Goal: Information Seeking & Learning: Get advice/opinions

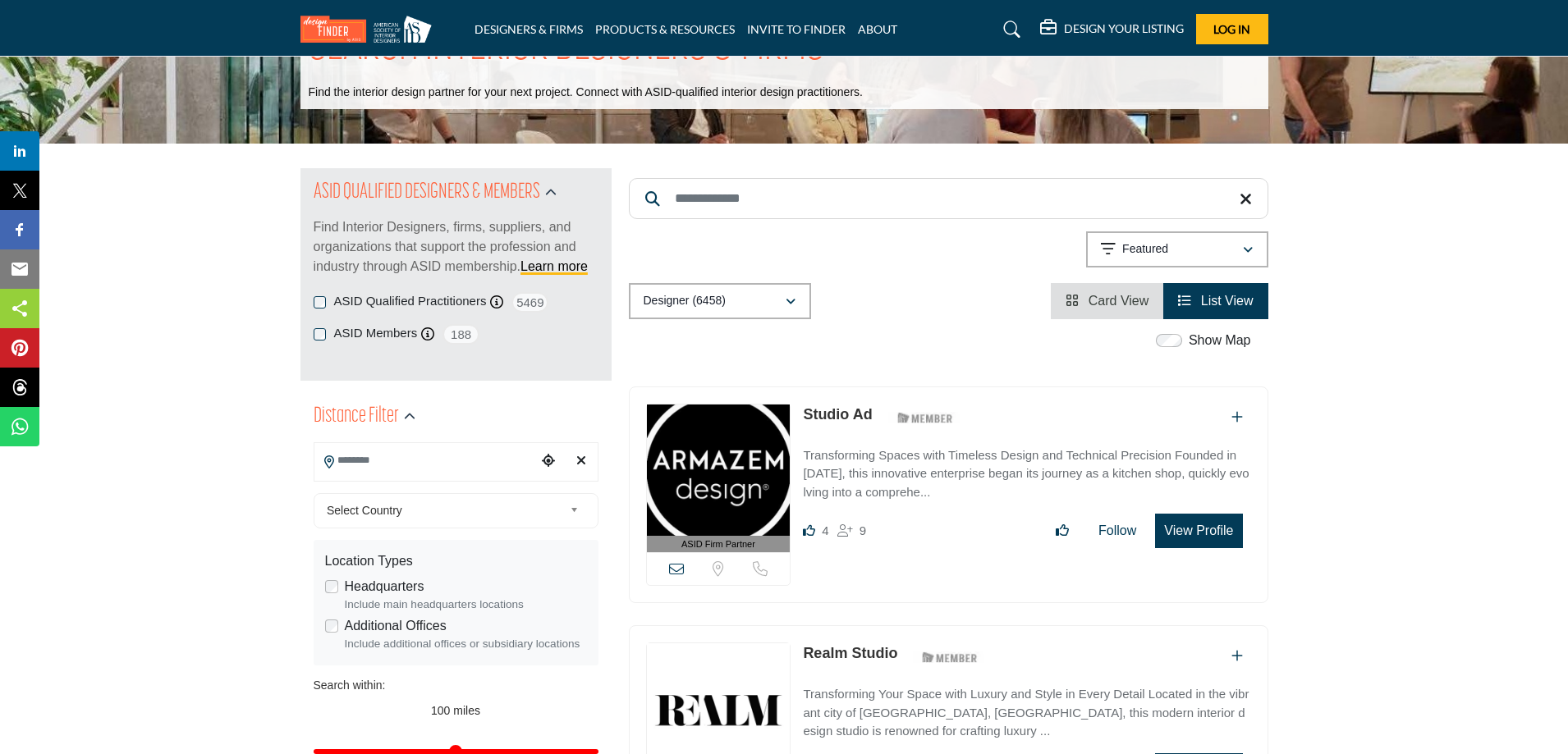
scroll to position [82, 0]
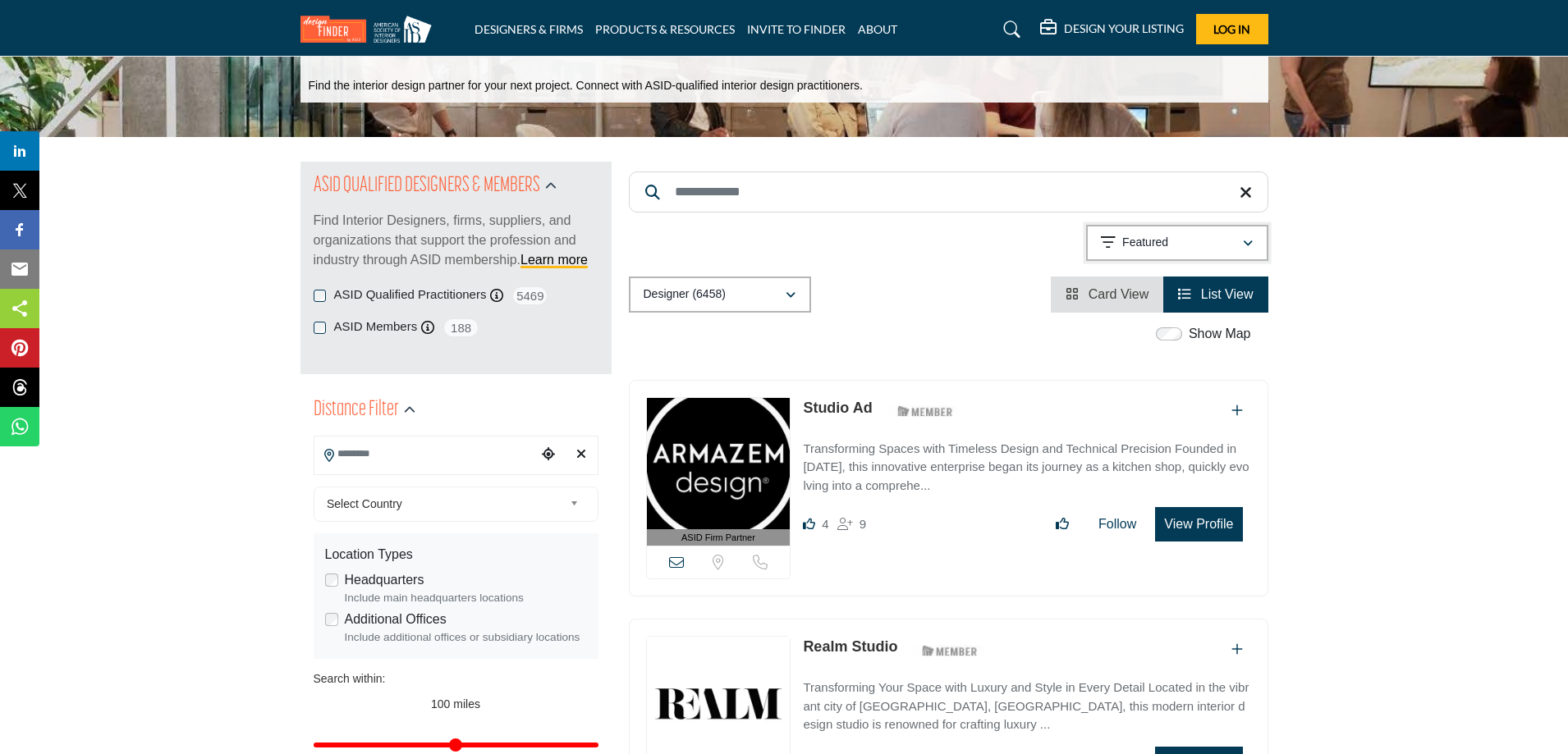
click at [1170, 243] on div "Featured" at bounding box center [1171, 243] width 141 height 20
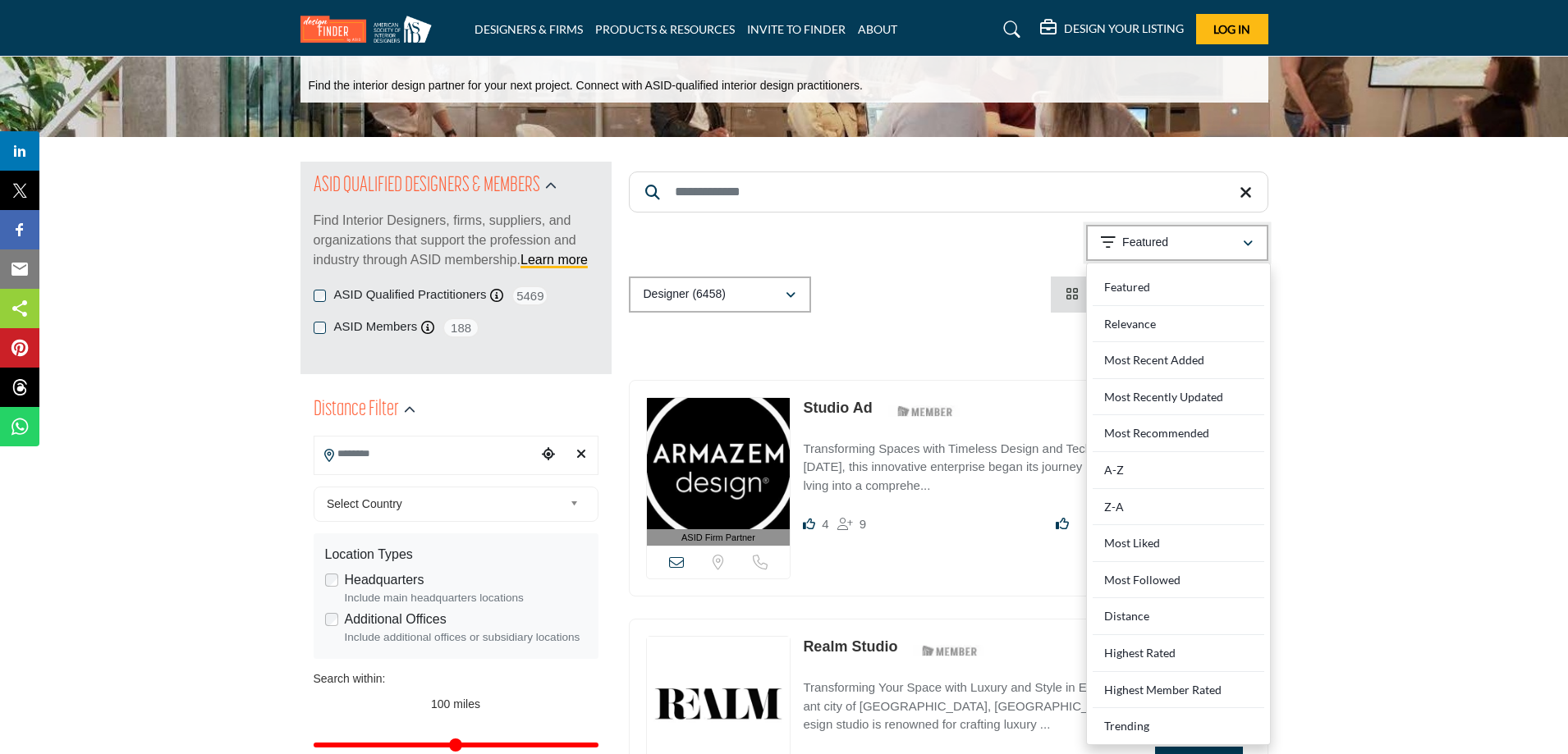
click at [1170, 243] on div "Featured" at bounding box center [1171, 243] width 141 height 20
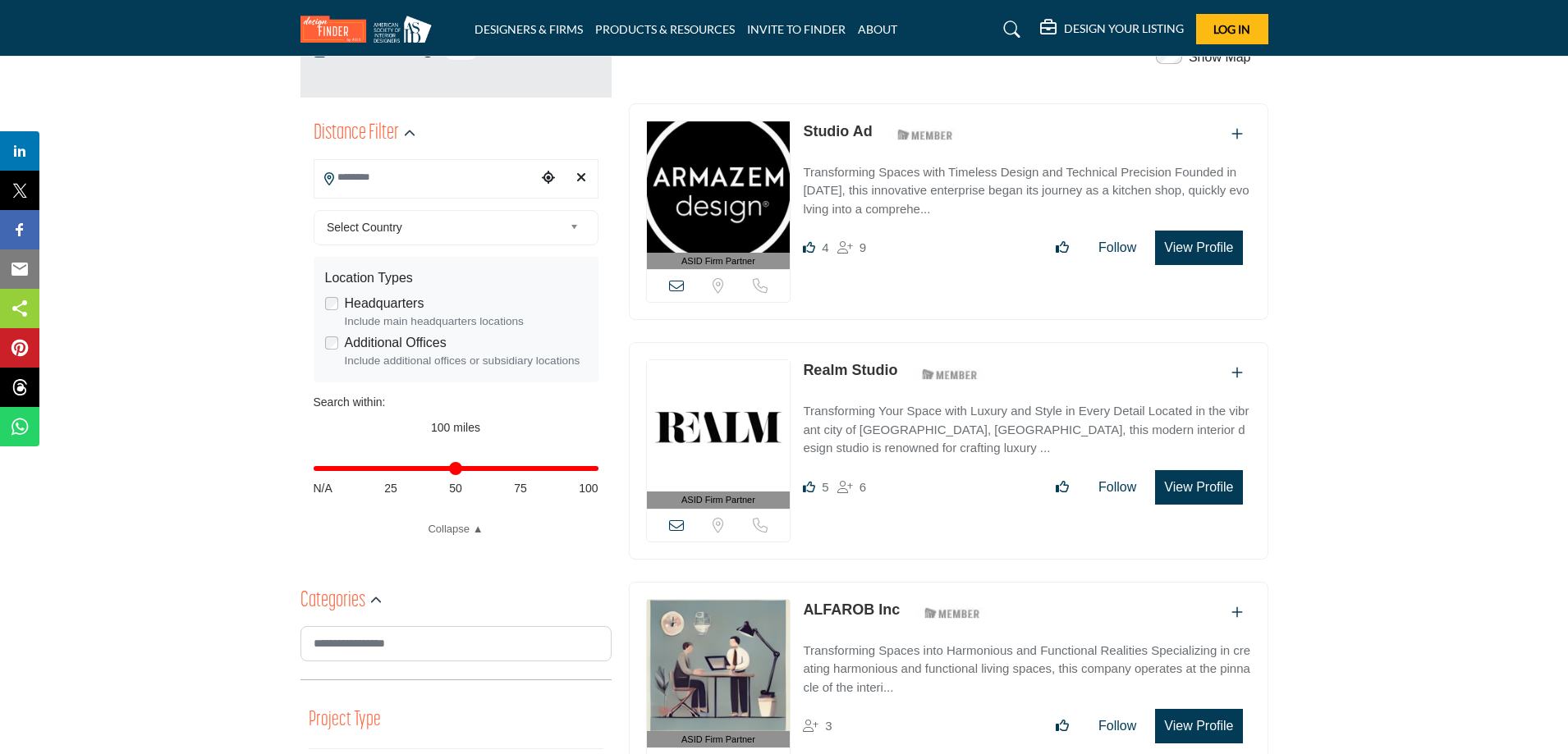
scroll to position [355, 0]
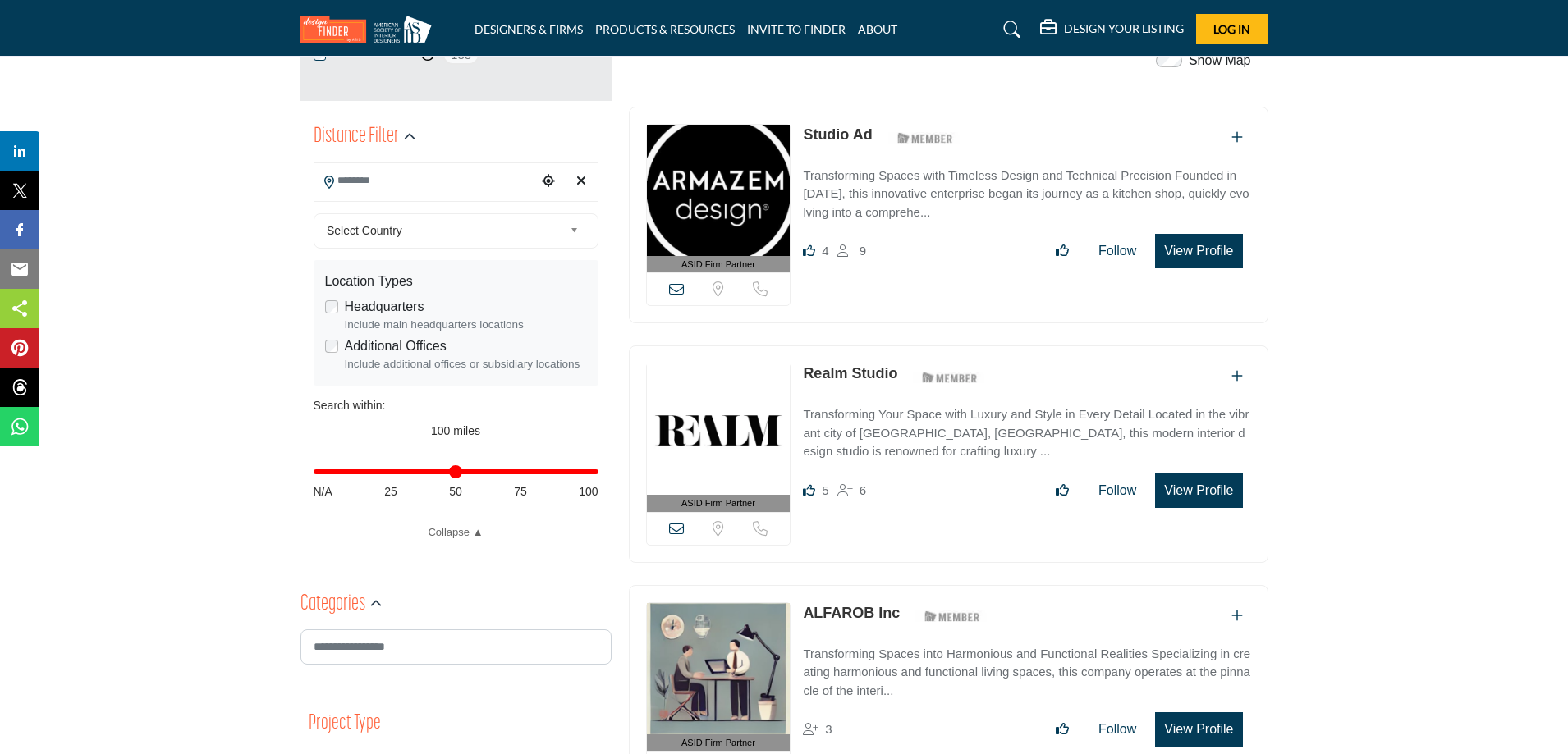
click at [447, 185] on input "Search Location" at bounding box center [425, 182] width 221 height 32
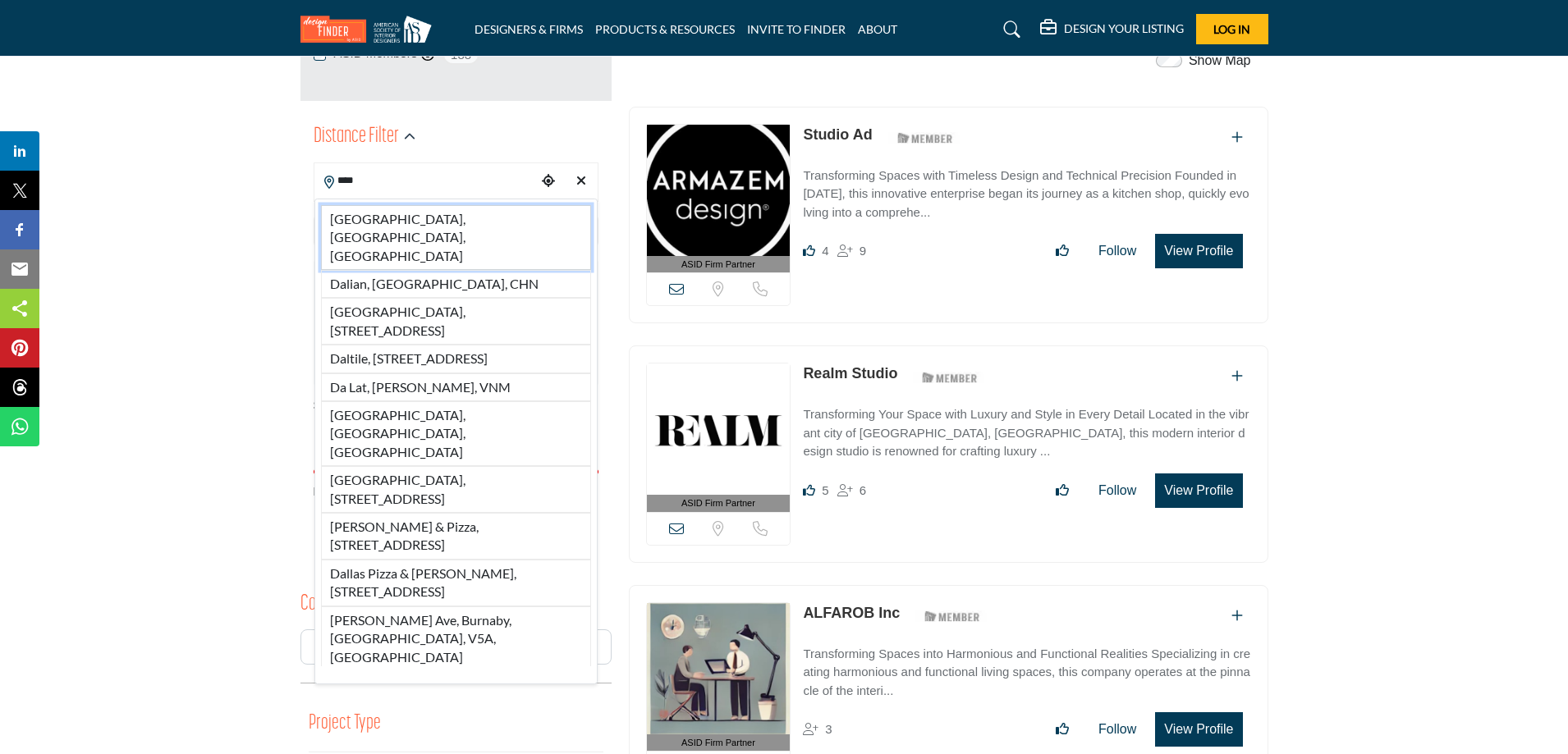
click at [416, 209] on li "[GEOGRAPHIC_DATA], [GEOGRAPHIC_DATA], [GEOGRAPHIC_DATA]" at bounding box center [455, 237] width 270 height 64
type input "**********"
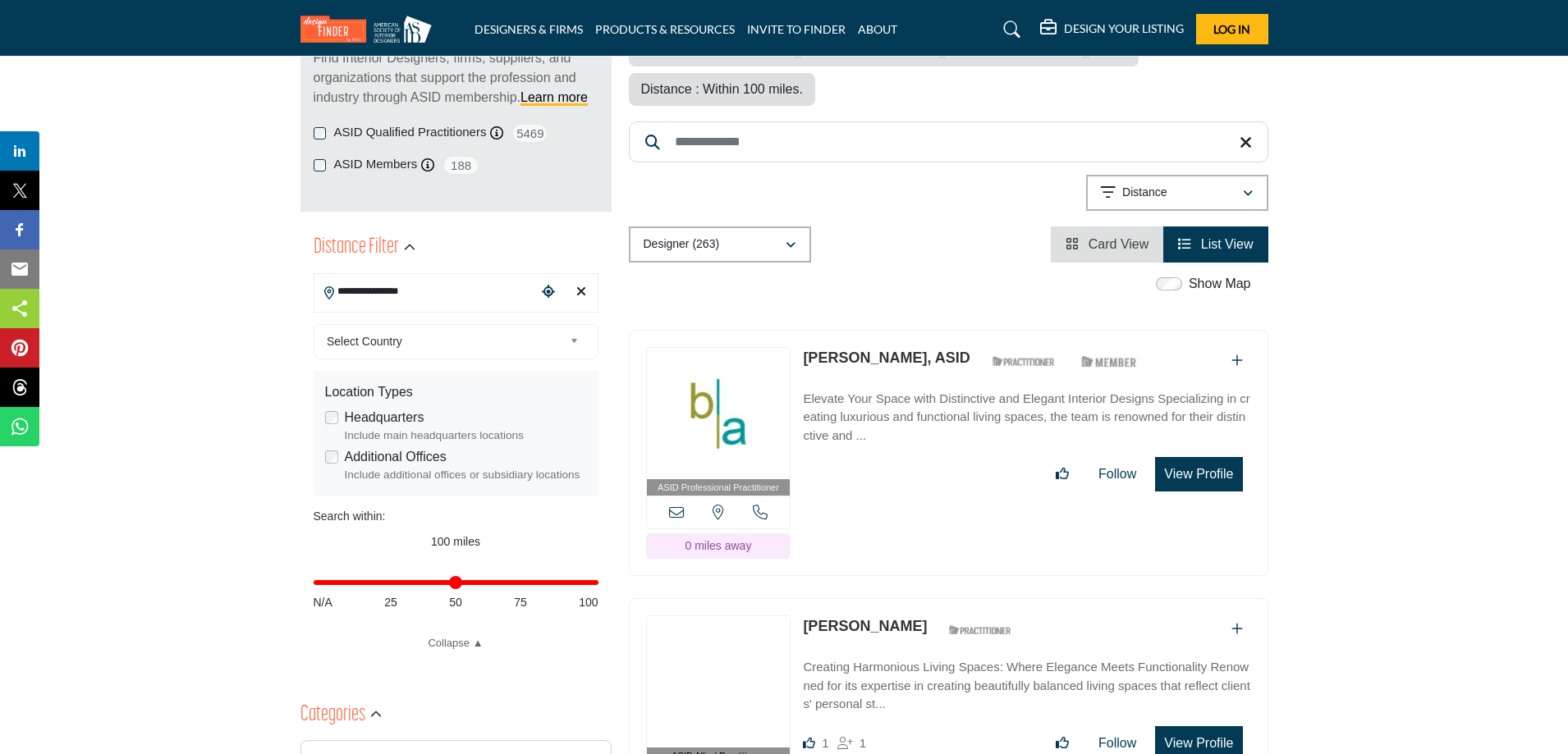
scroll to position [246, 0]
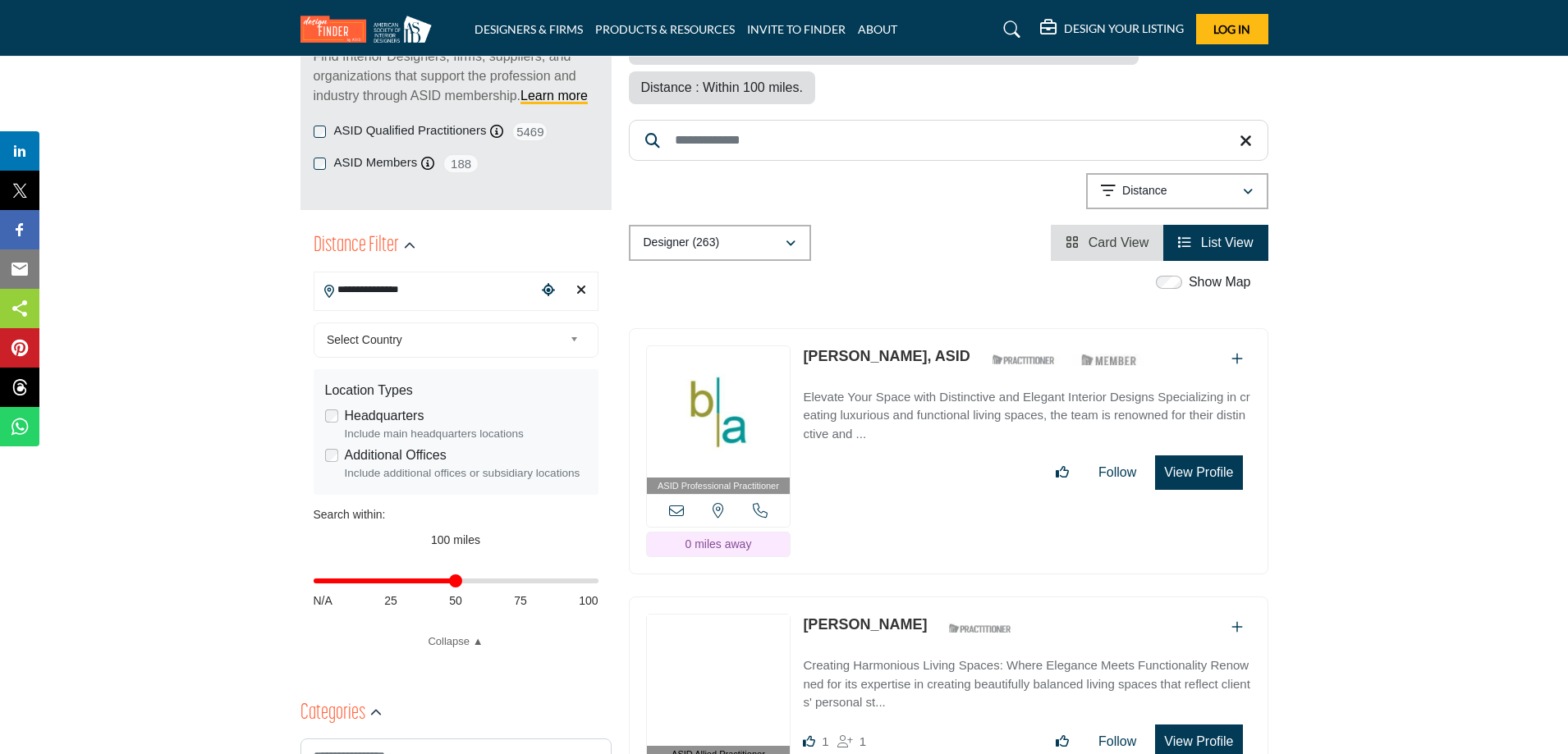
drag, startPoint x: 588, startPoint y: 581, endPoint x: 450, endPoint y: 598, distance: 139.0
type input "**"
click at [450, 583] on input "Distance in miles" at bounding box center [456, 581] width 285 height 3
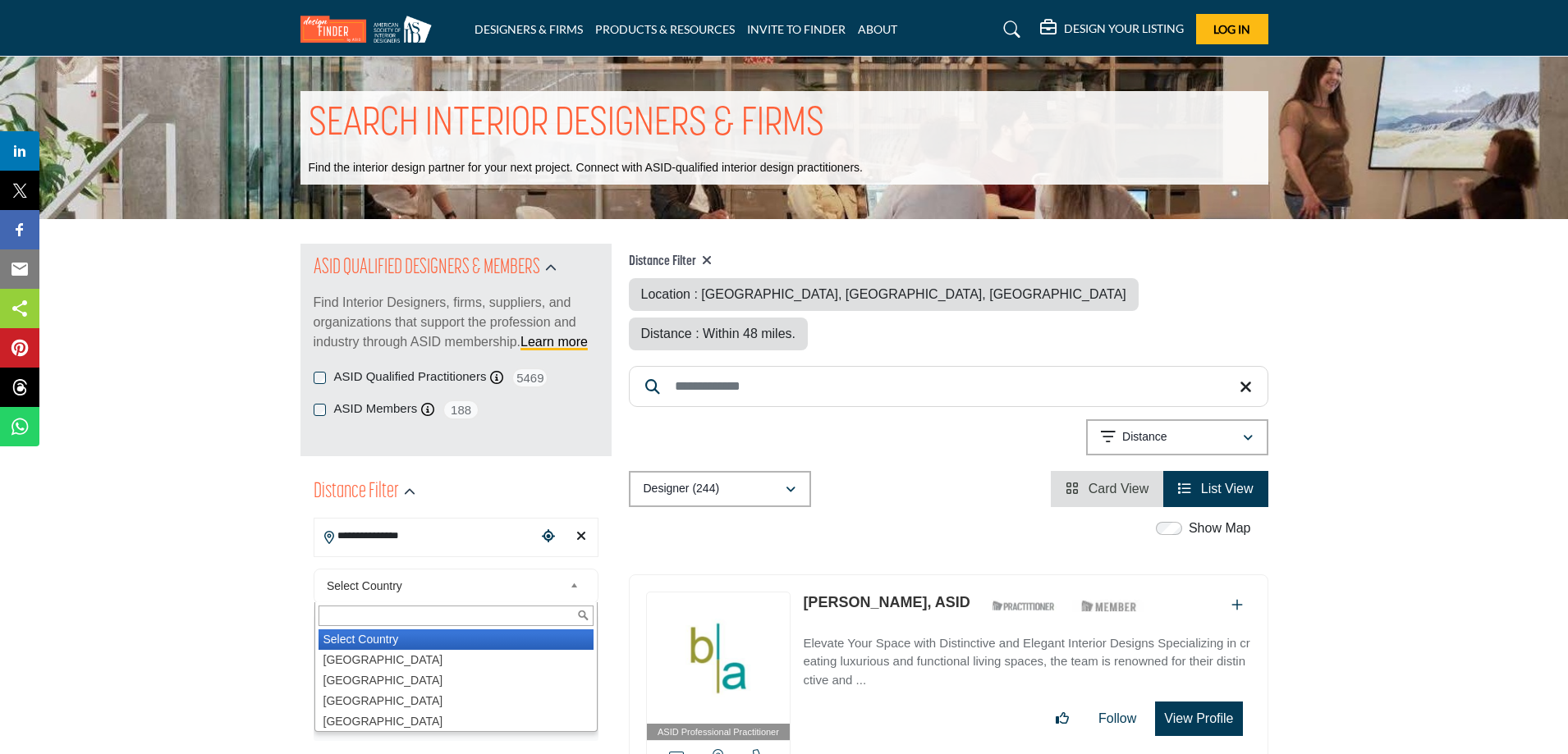
click at [444, 582] on span "Select Country" at bounding box center [444, 585] width 237 height 20
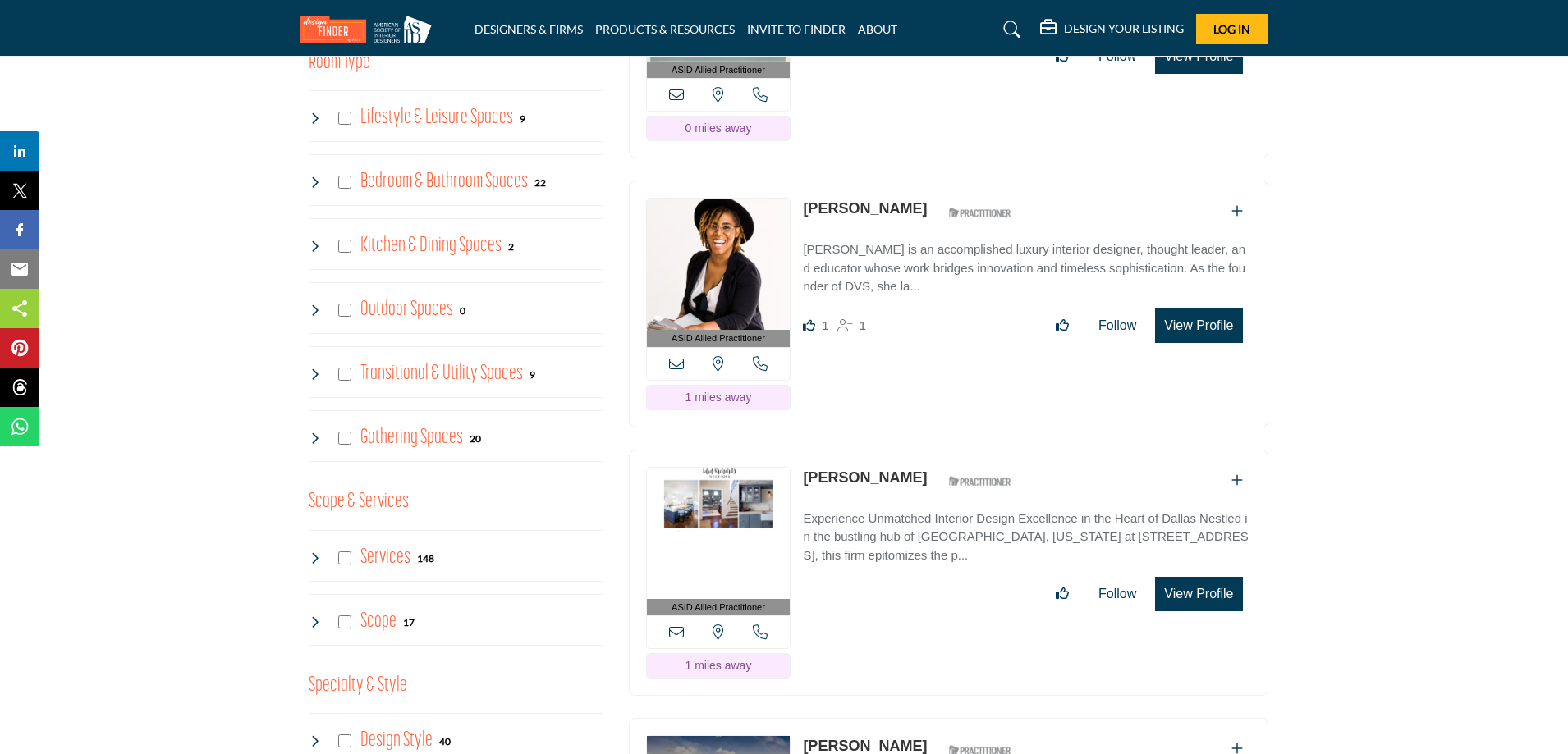
scroll to position [1093, 0]
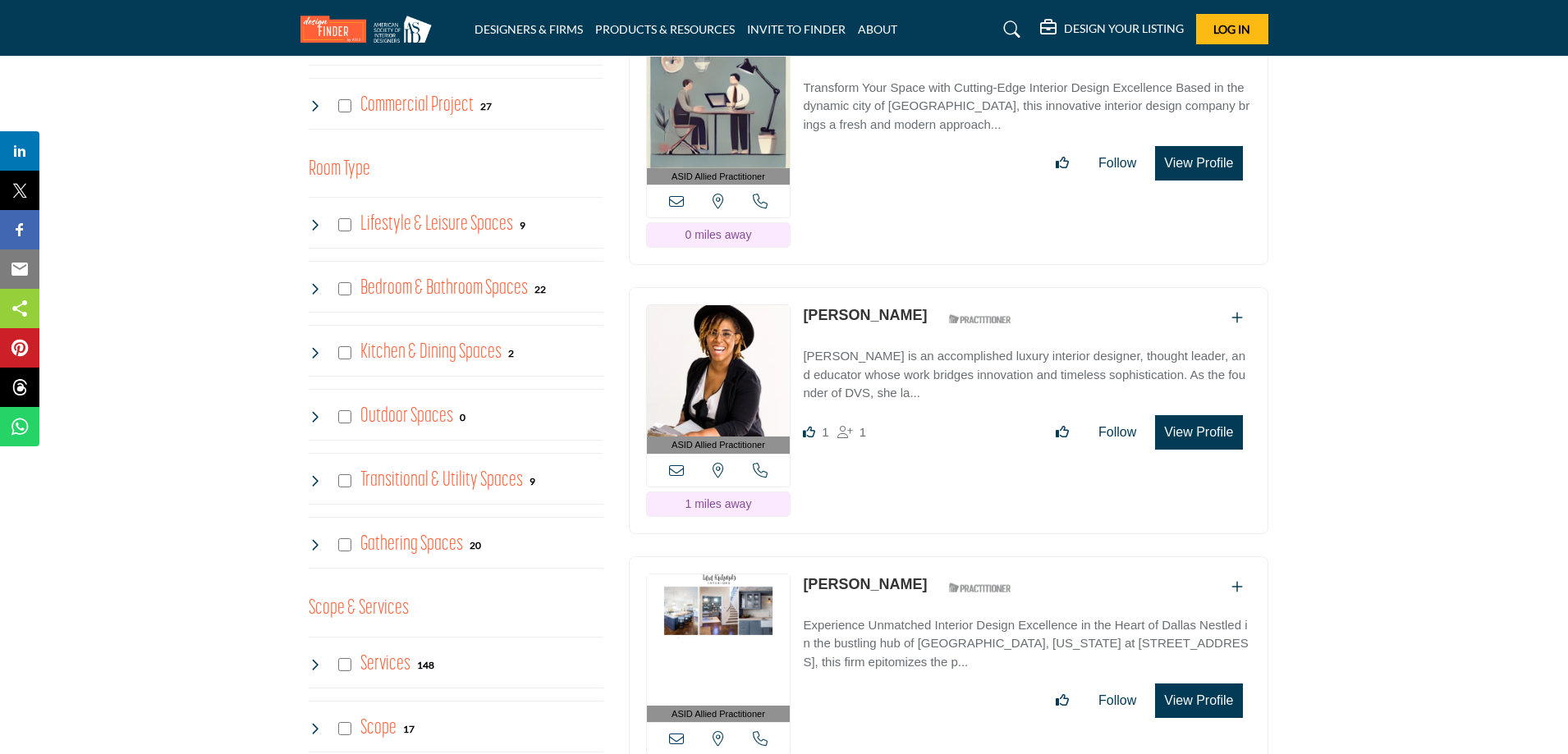
click at [903, 307] on link "Veronica Sanders" at bounding box center [865, 315] width 124 height 16
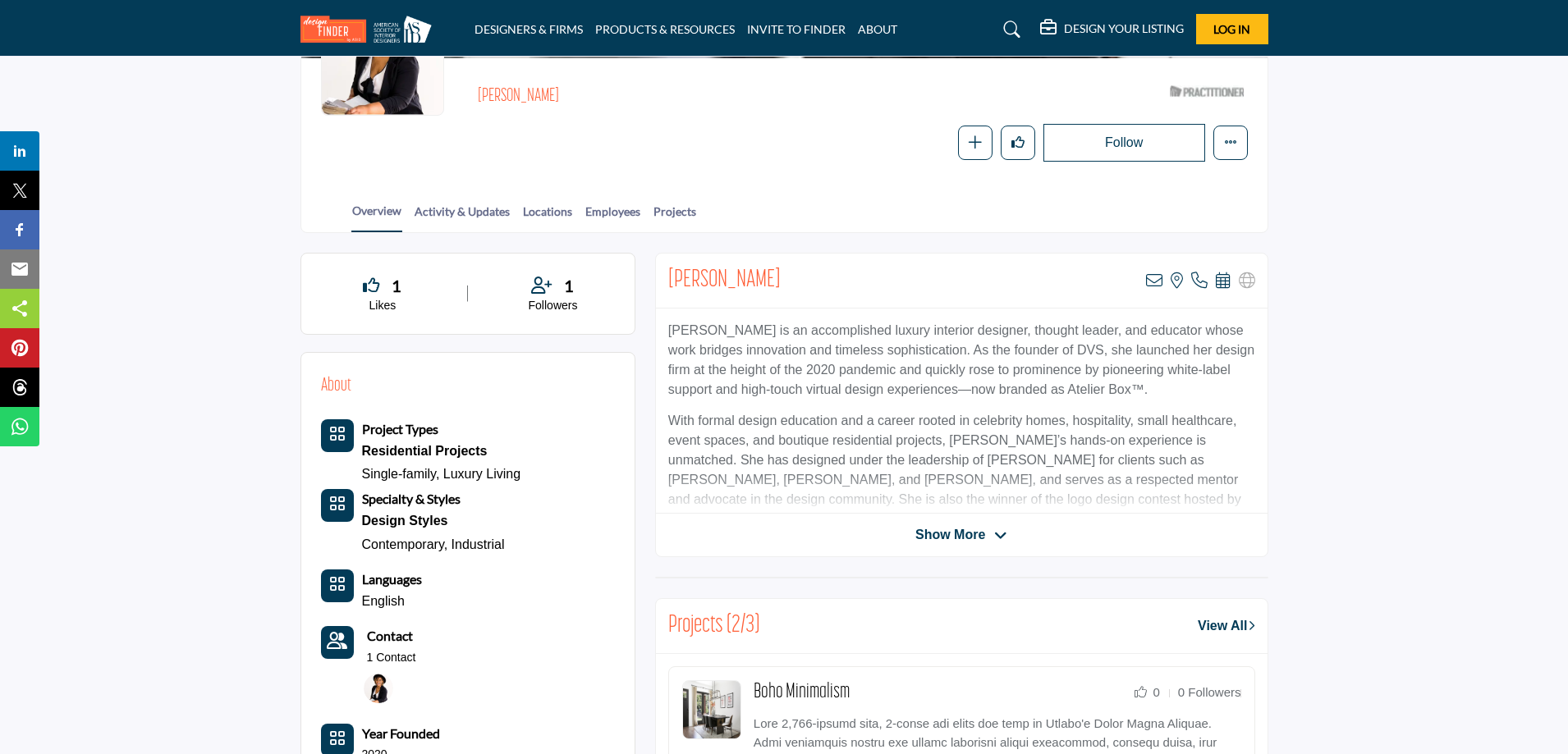
scroll to position [219, 0]
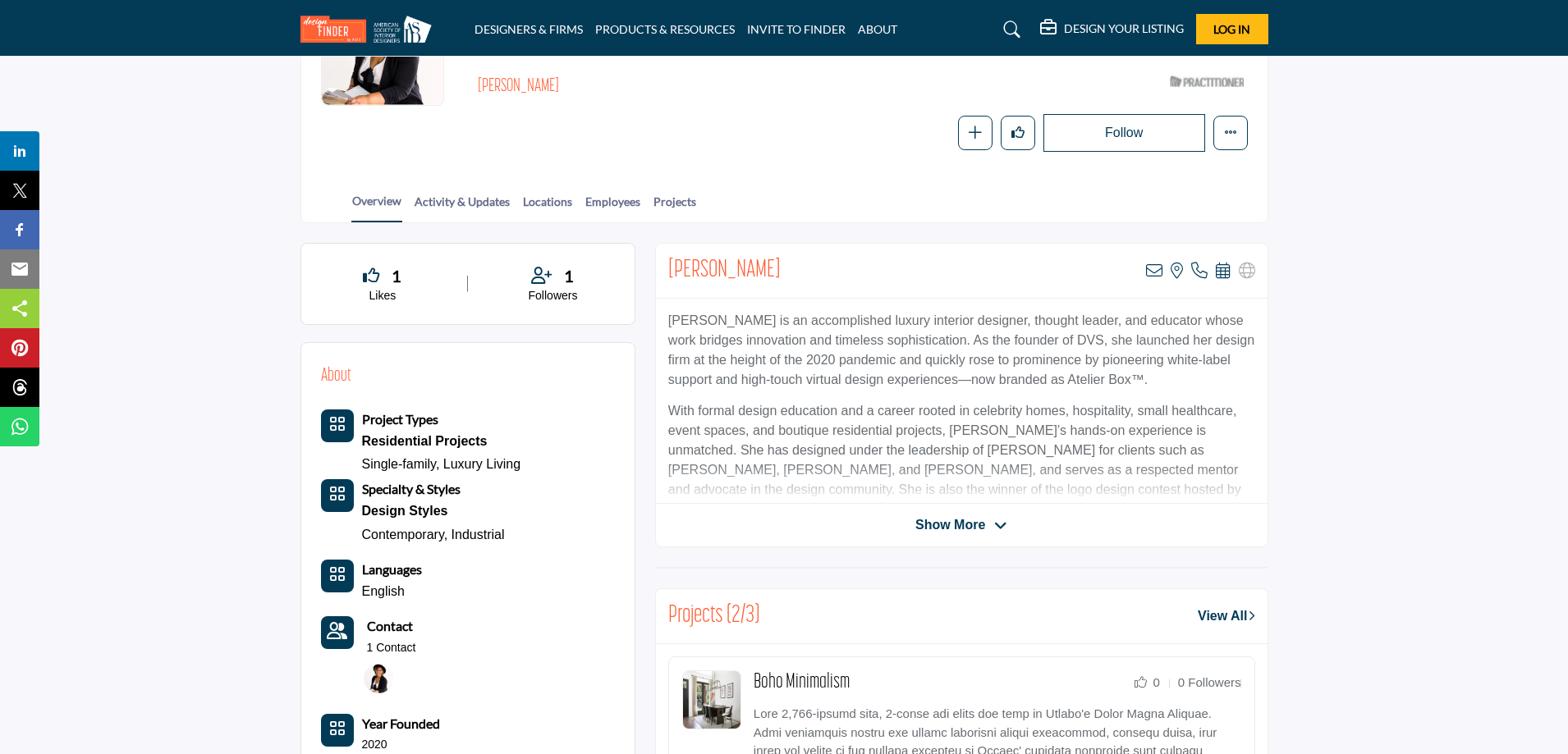
click at [947, 522] on span "Show More" at bounding box center [950, 525] width 70 height 20
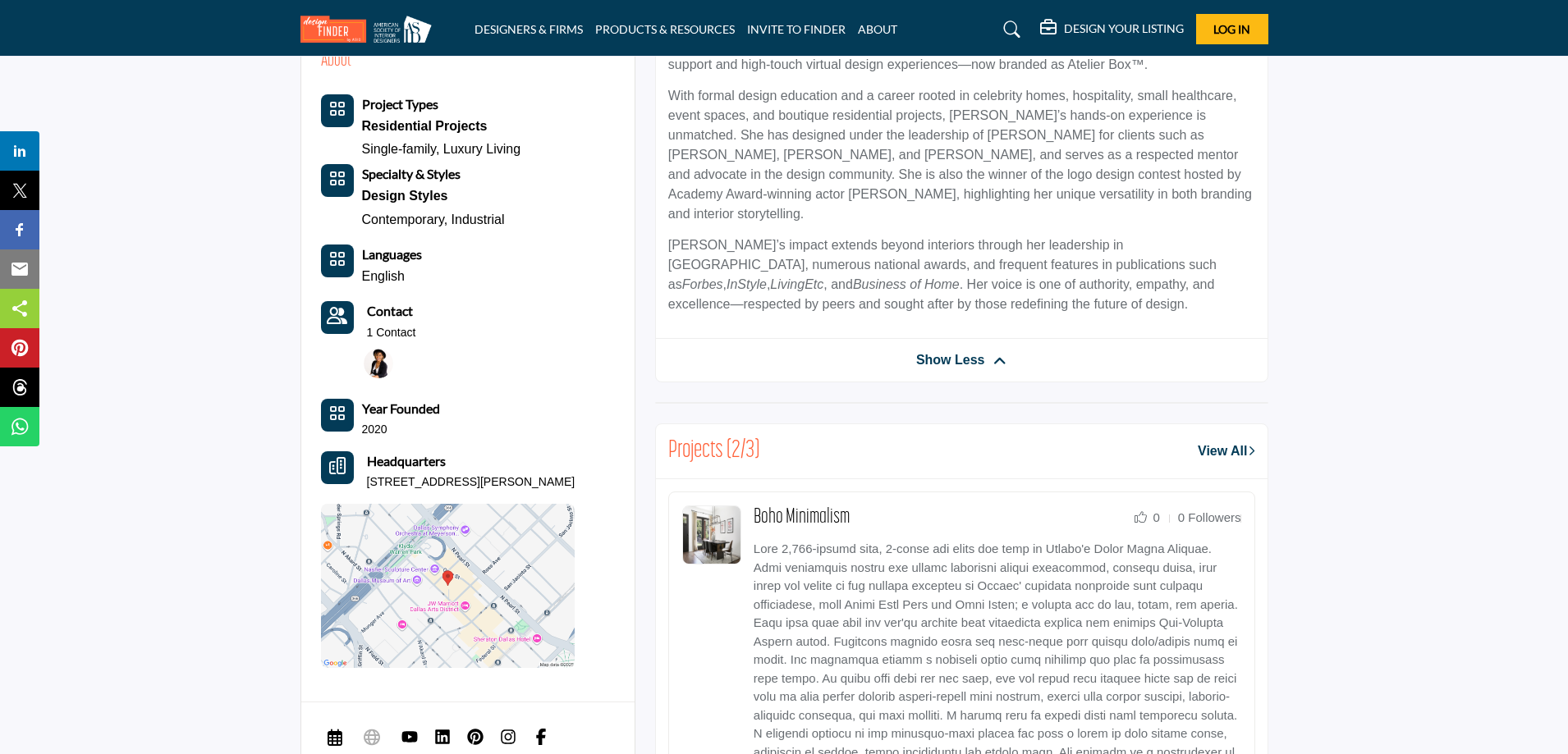
scroll to position [520, 0]
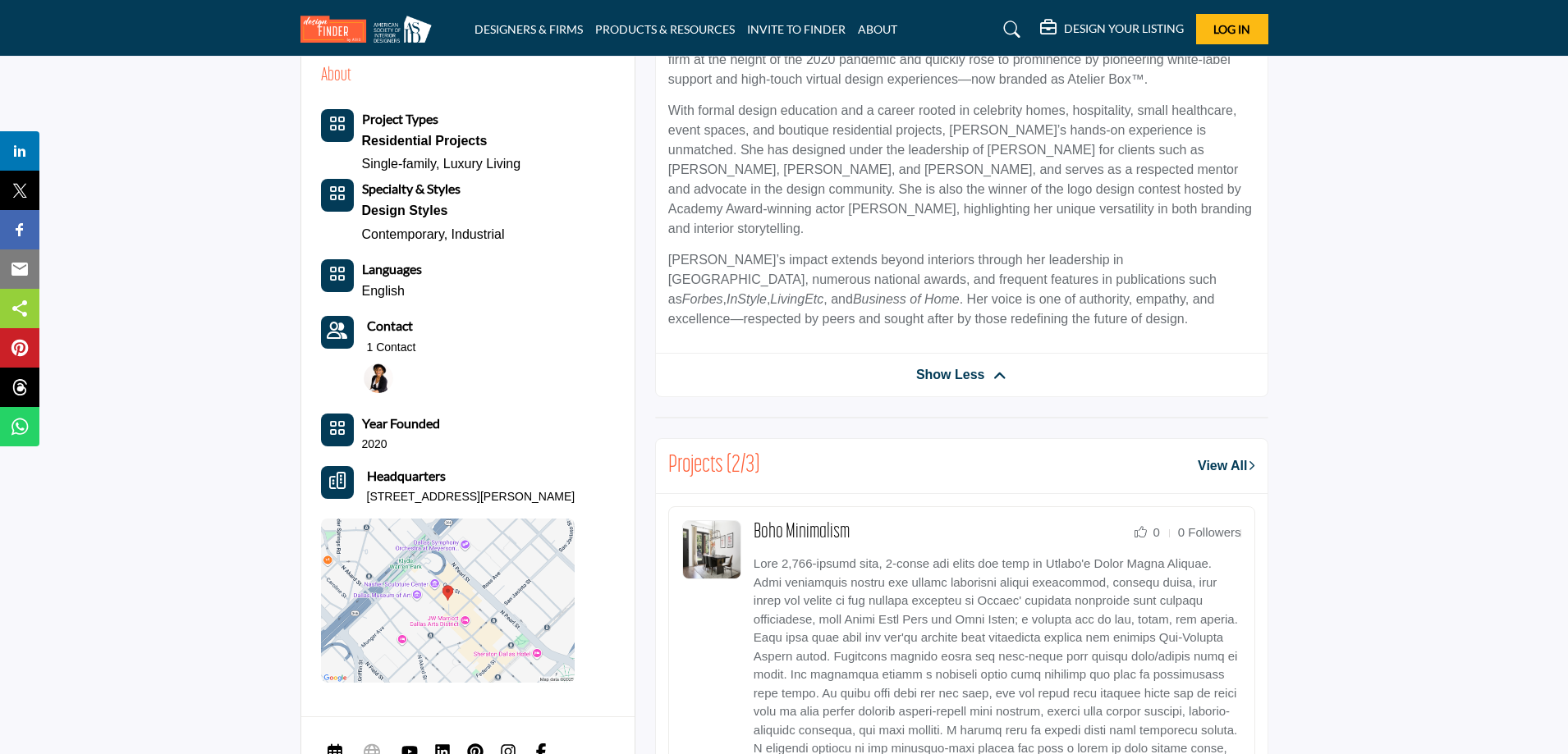
drag, startPoint x: 366, startPoint y: 495, endPoint x: 422, endPoint y: 513, distance: 58.8
click at [422, 505] on p "2001 Ross Ave, 700-144, Dallas, TX 75201-2911, USA" at bounding box center [472, 497] width 209 height 16
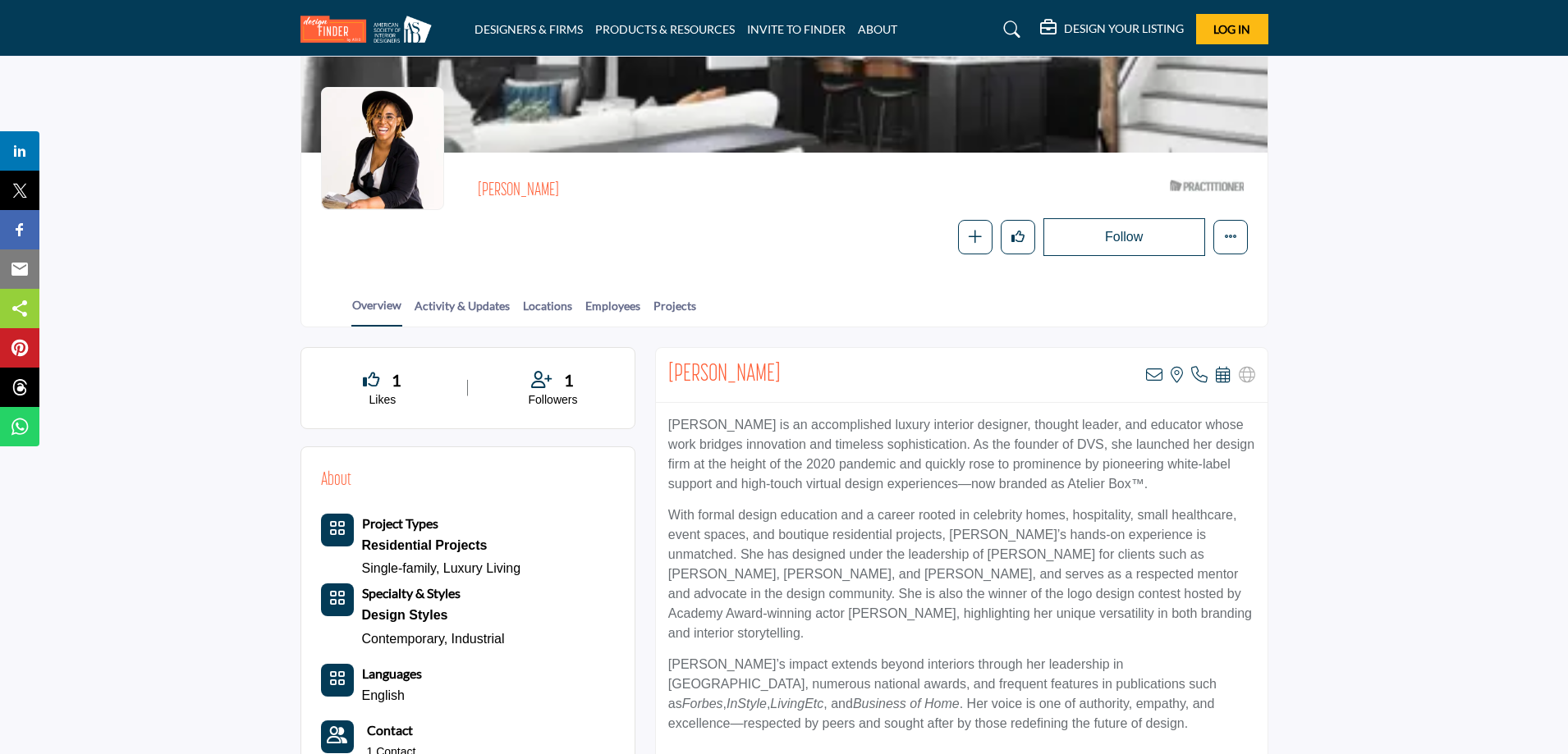
scroll to position [89, 0]
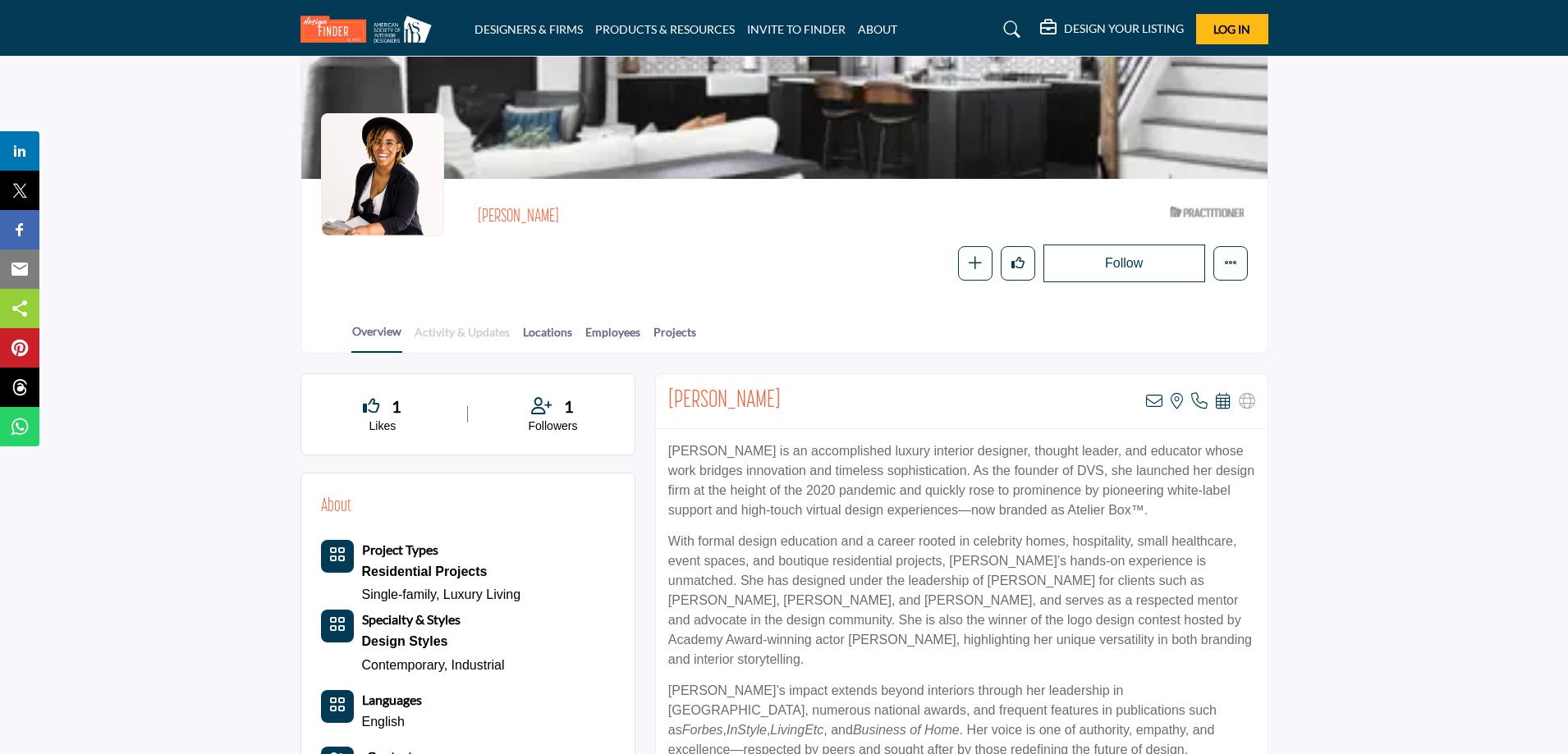
click at [476, 338] on link "Activity & Updates" at bounding box center [462, 338] width 97 height 29
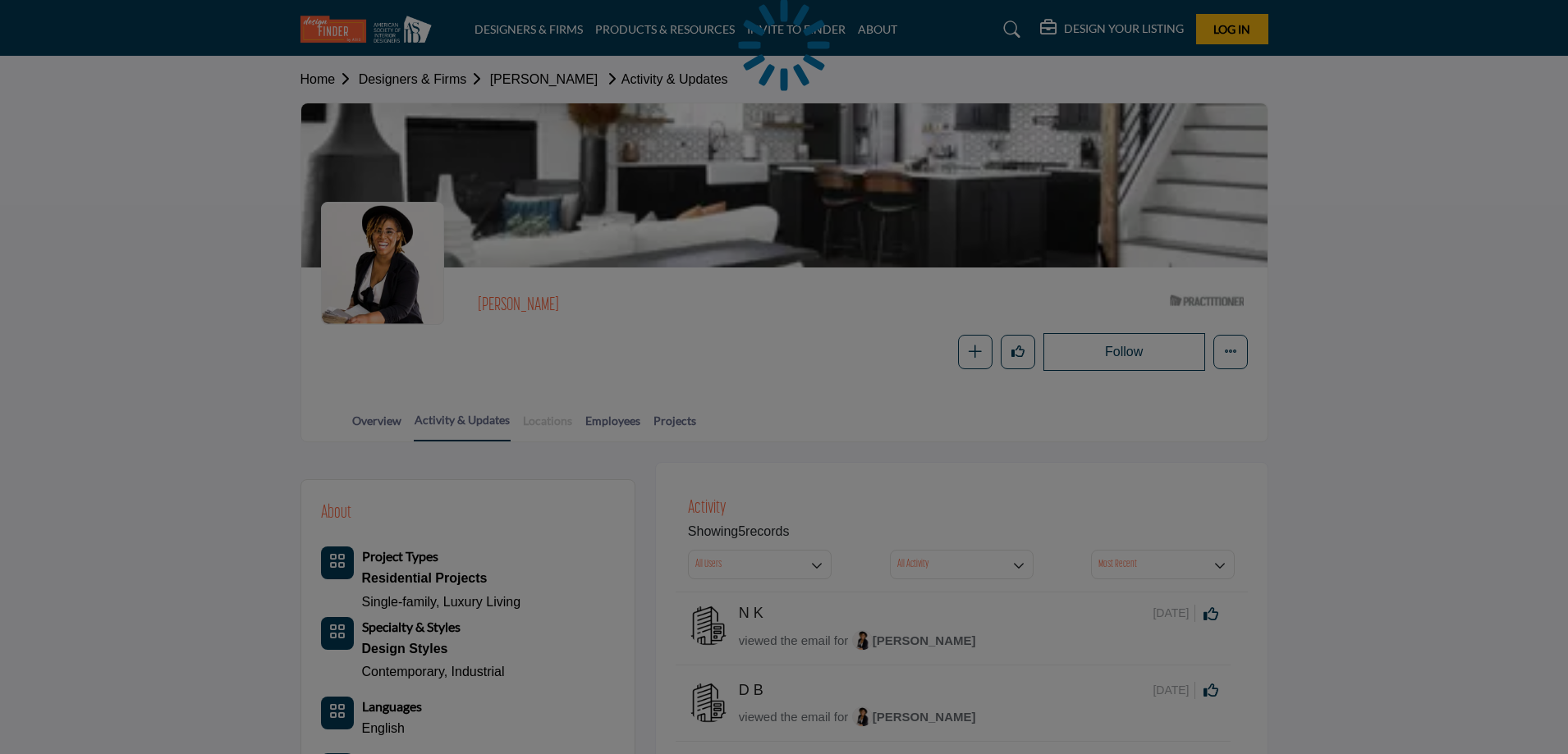
scroll to position [82, 0]
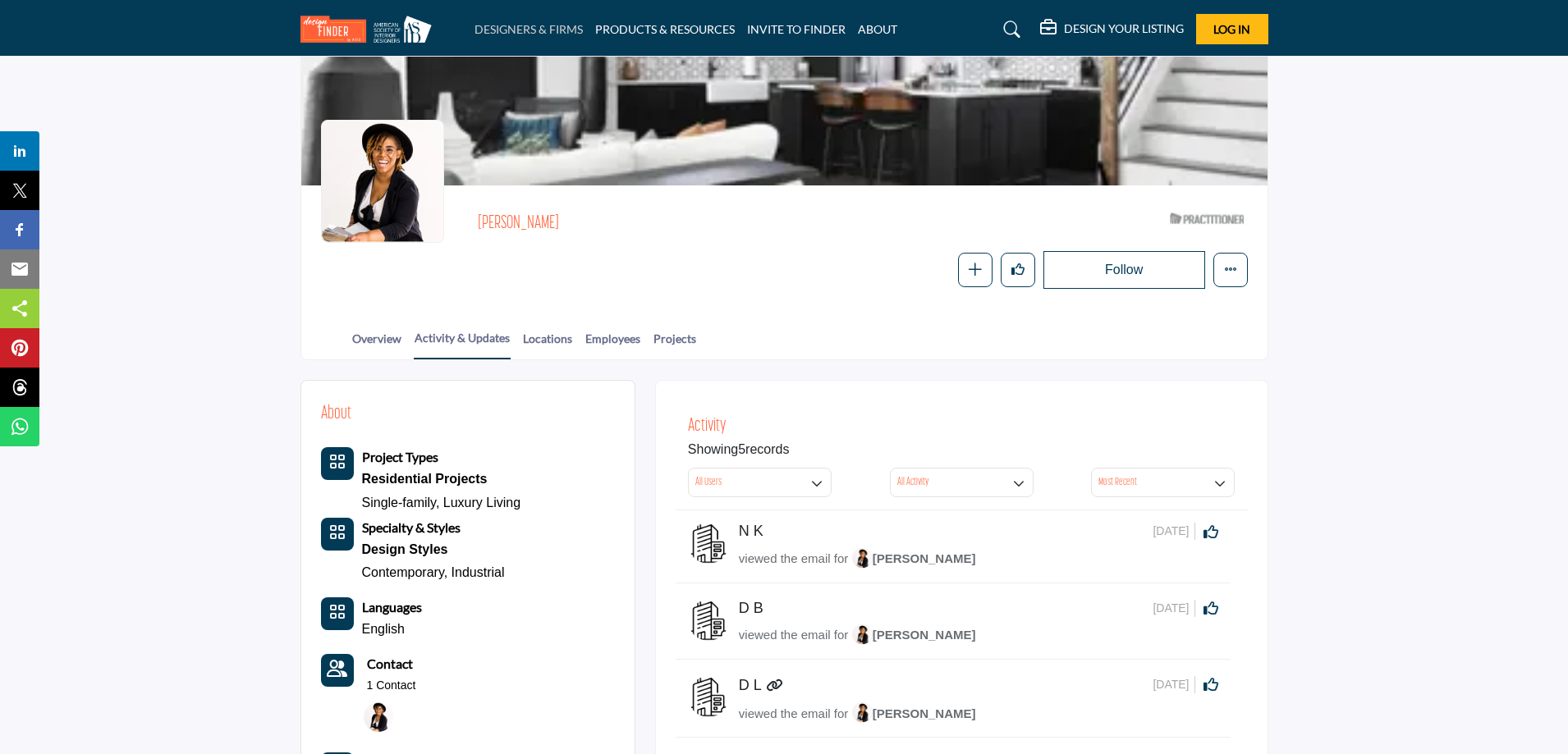
click at [524, 25] on link "DESIGNERS & FIRMS" at bounding box center [528, 29] width 109 height 14
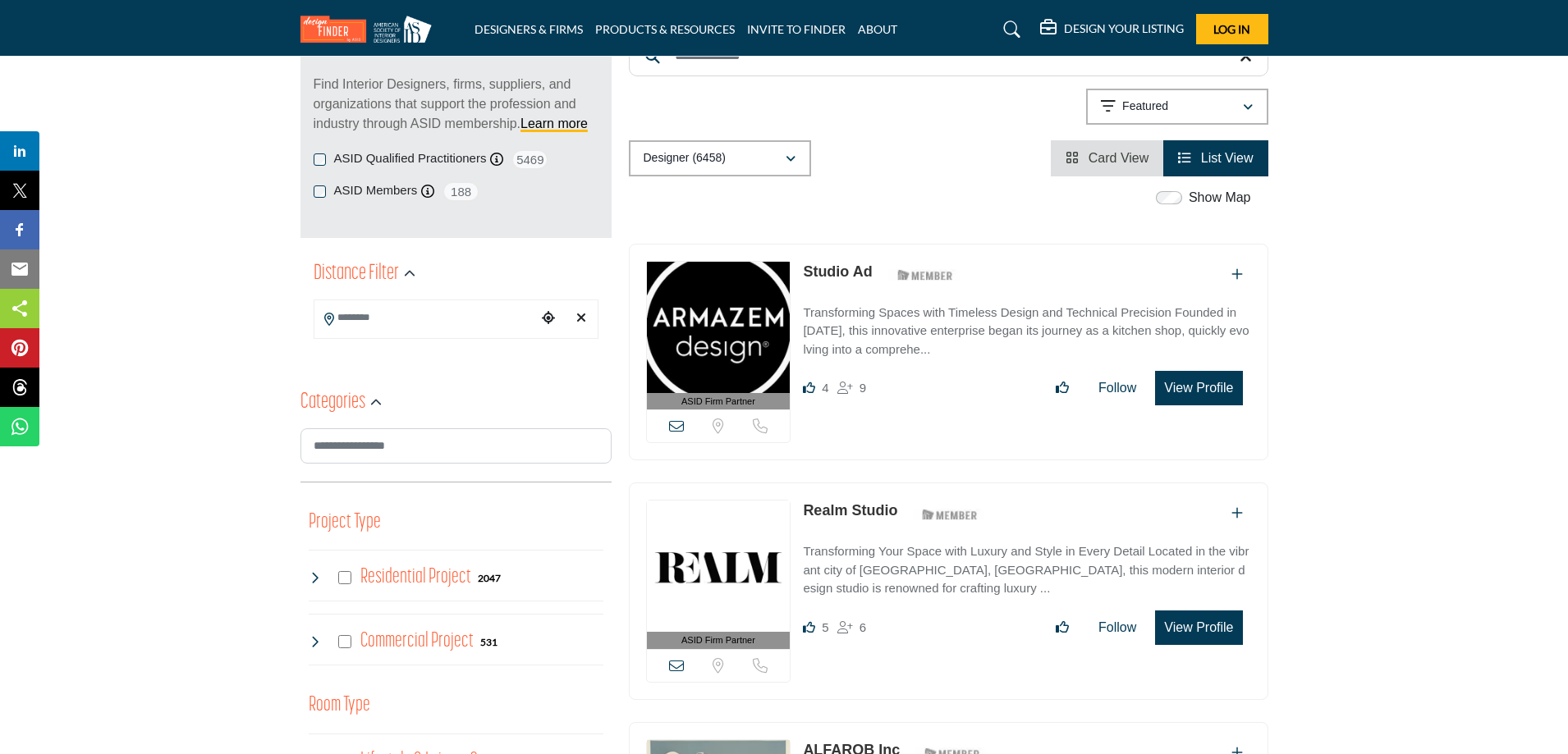
scroll to position [219, 0]
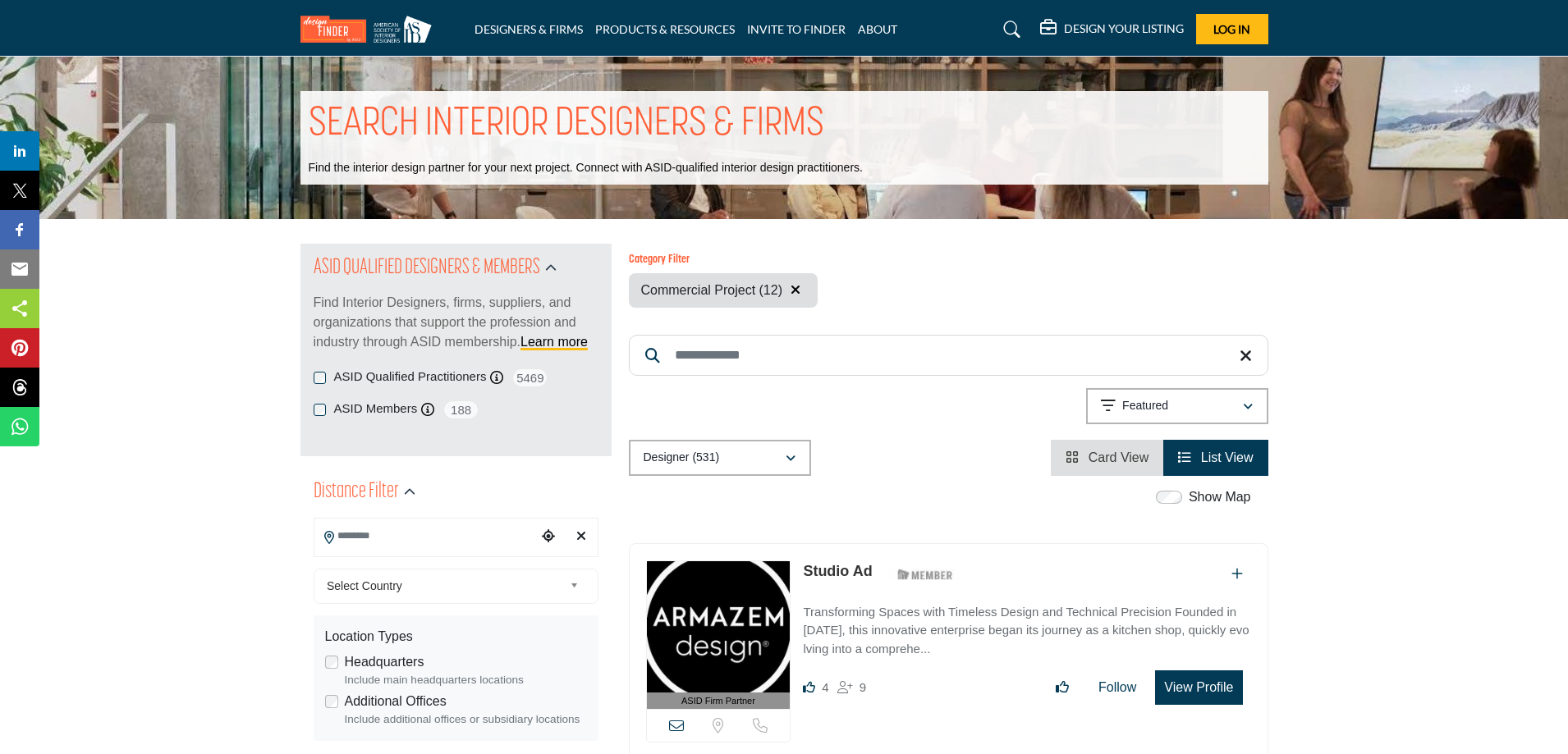
click at [410, 545] on input "Search Location" at bounding box center [425, 537] width 221 height 32
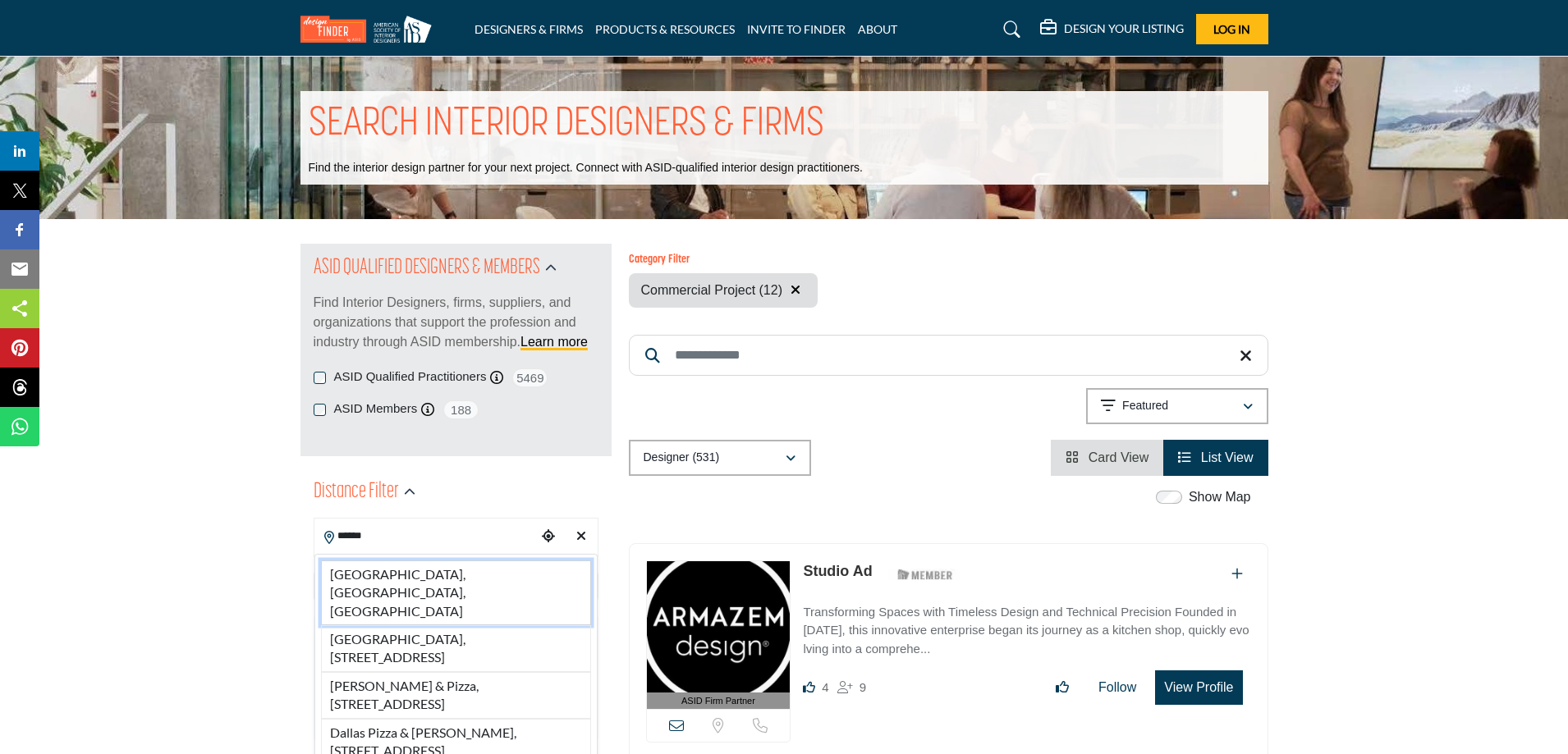
click at [415, 567] on li "[GEOGRAPHIC_DATA], [GEOGRAPHIC_DATA], [GEOGRAPHIC_DATA]" at bounding box center [455, 593] width 270 height 64
type input "**********"
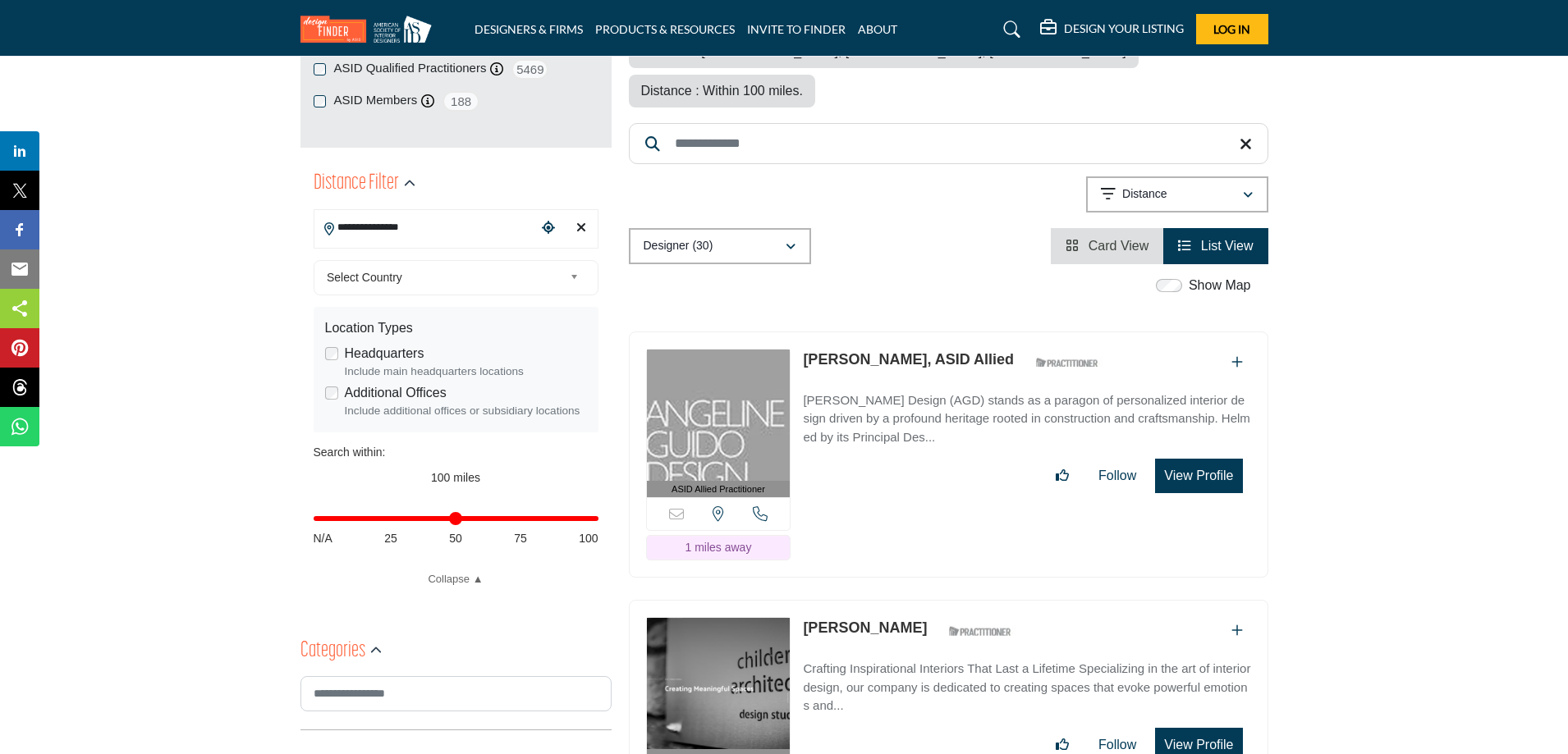
scroll to position [268, 0]
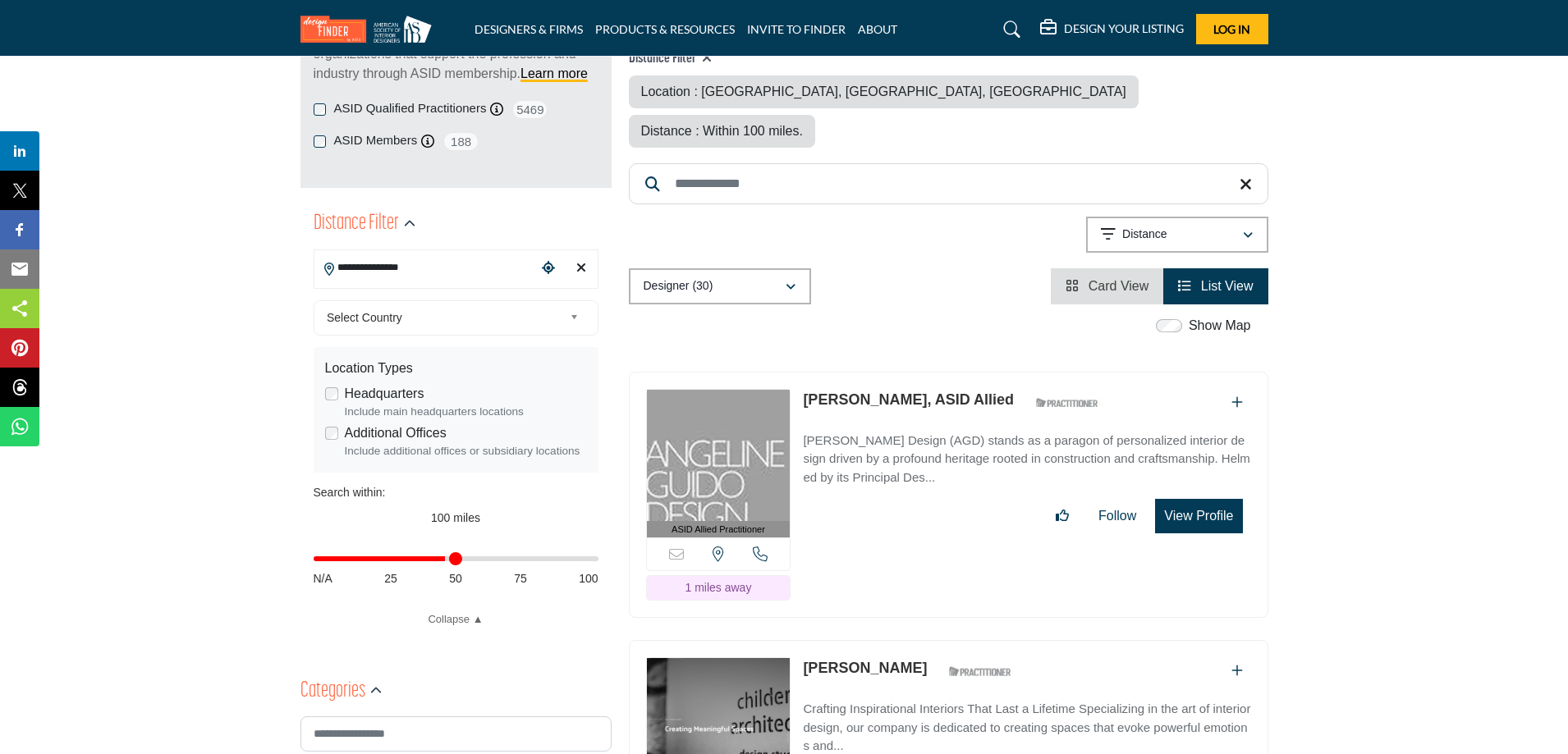
drag, startPoint x: 589, startPoint y: 556, endPoint x: 446, endPoint y: 559, distance: 143.0
click at [446, 559] on input "Distance in miles" at bounding box center [456, 559] width 285 height 3
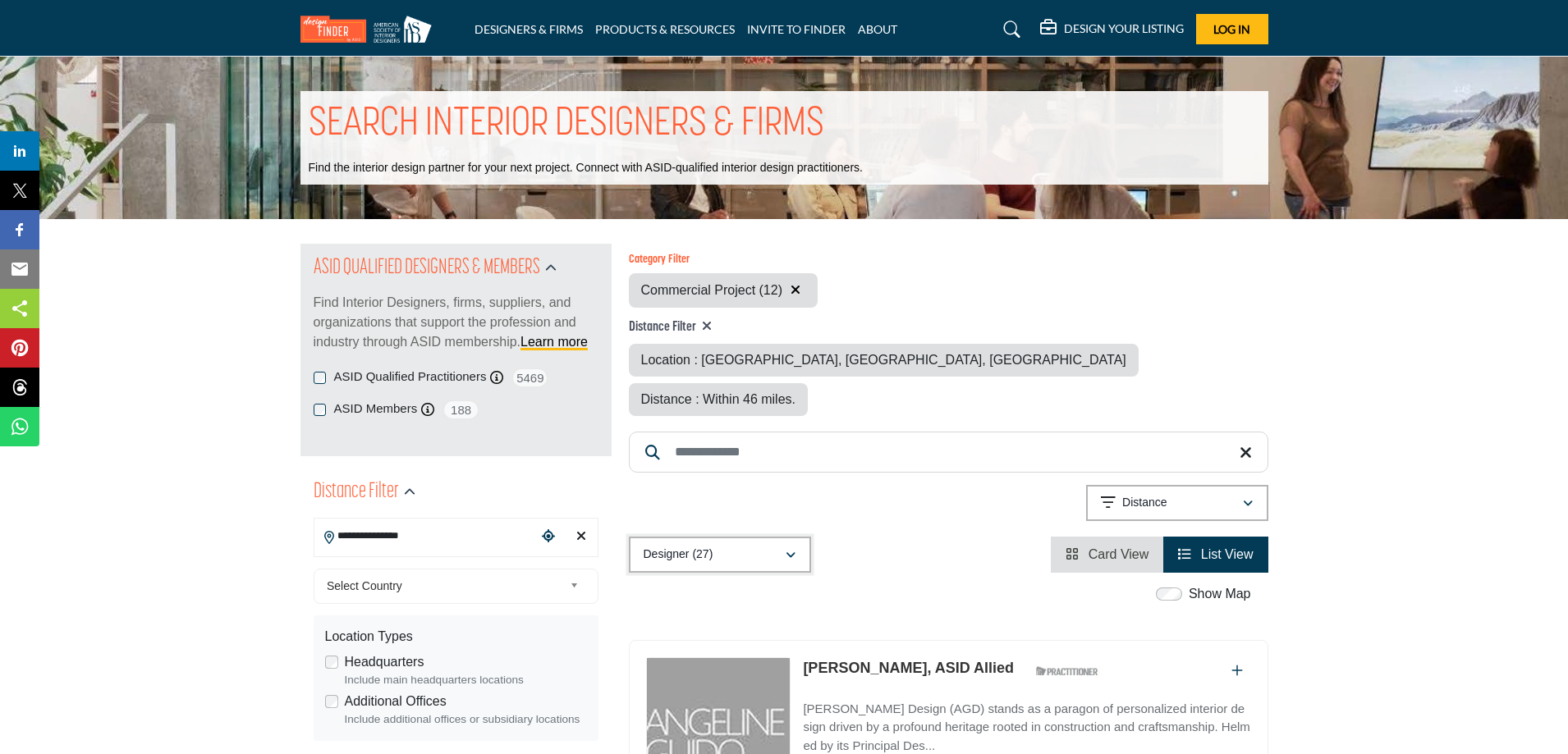
click at [775, 545] on div "Designer (27)" at bounding box center [714, 555] width 141 height 20
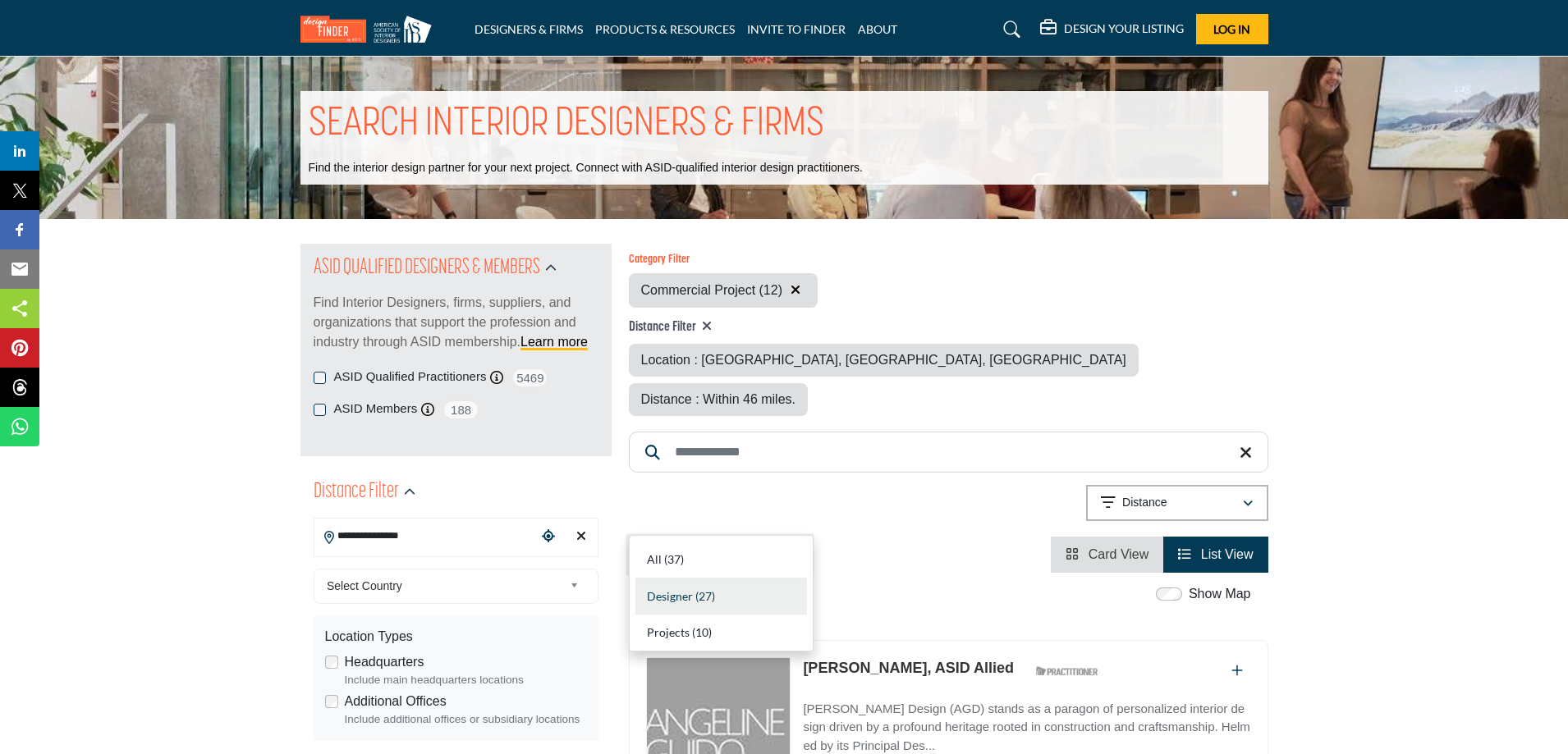
click at [777, 545] on div "Designer (27)" at bounding box center [714, 555] width 141 height 20
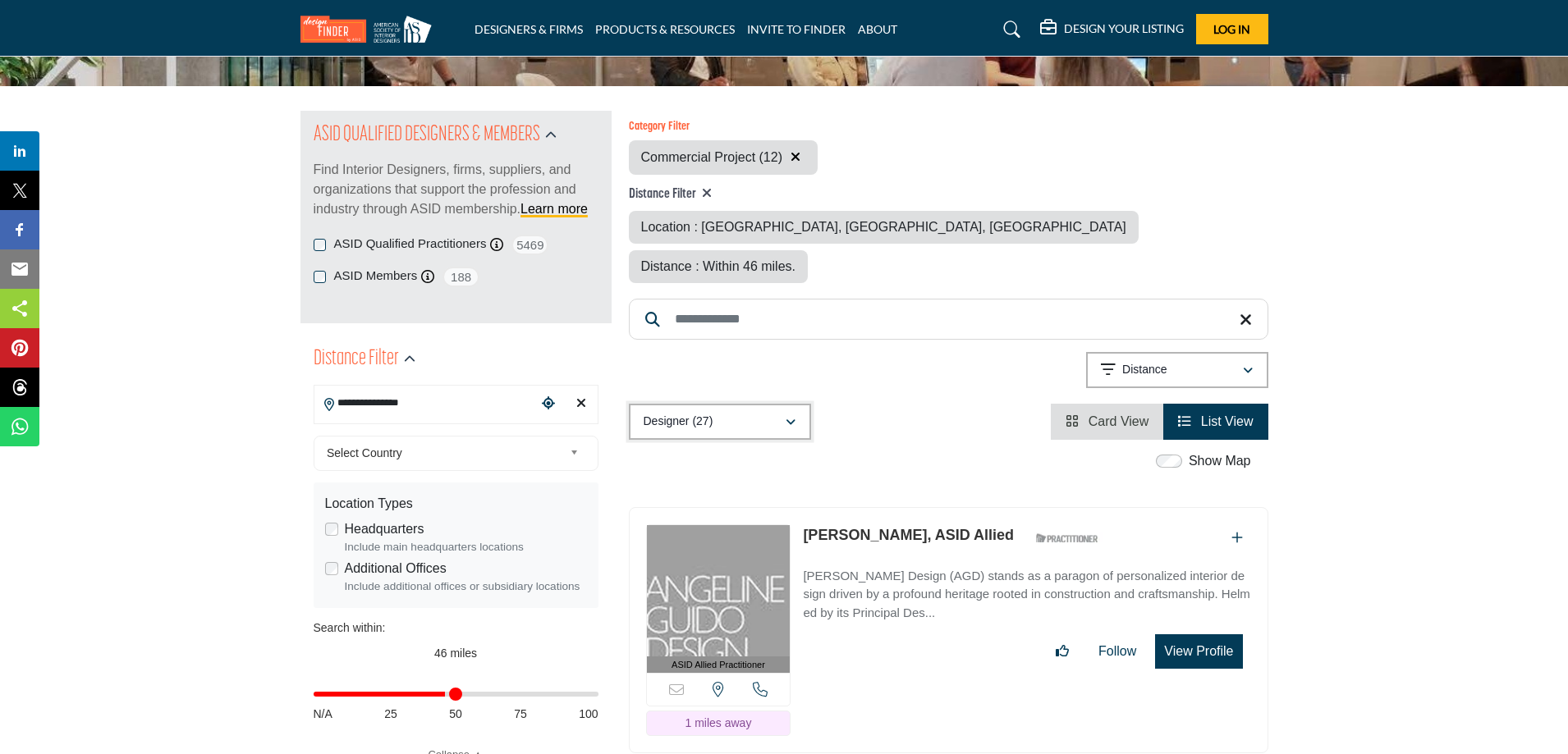
scroll to position [137, 0]
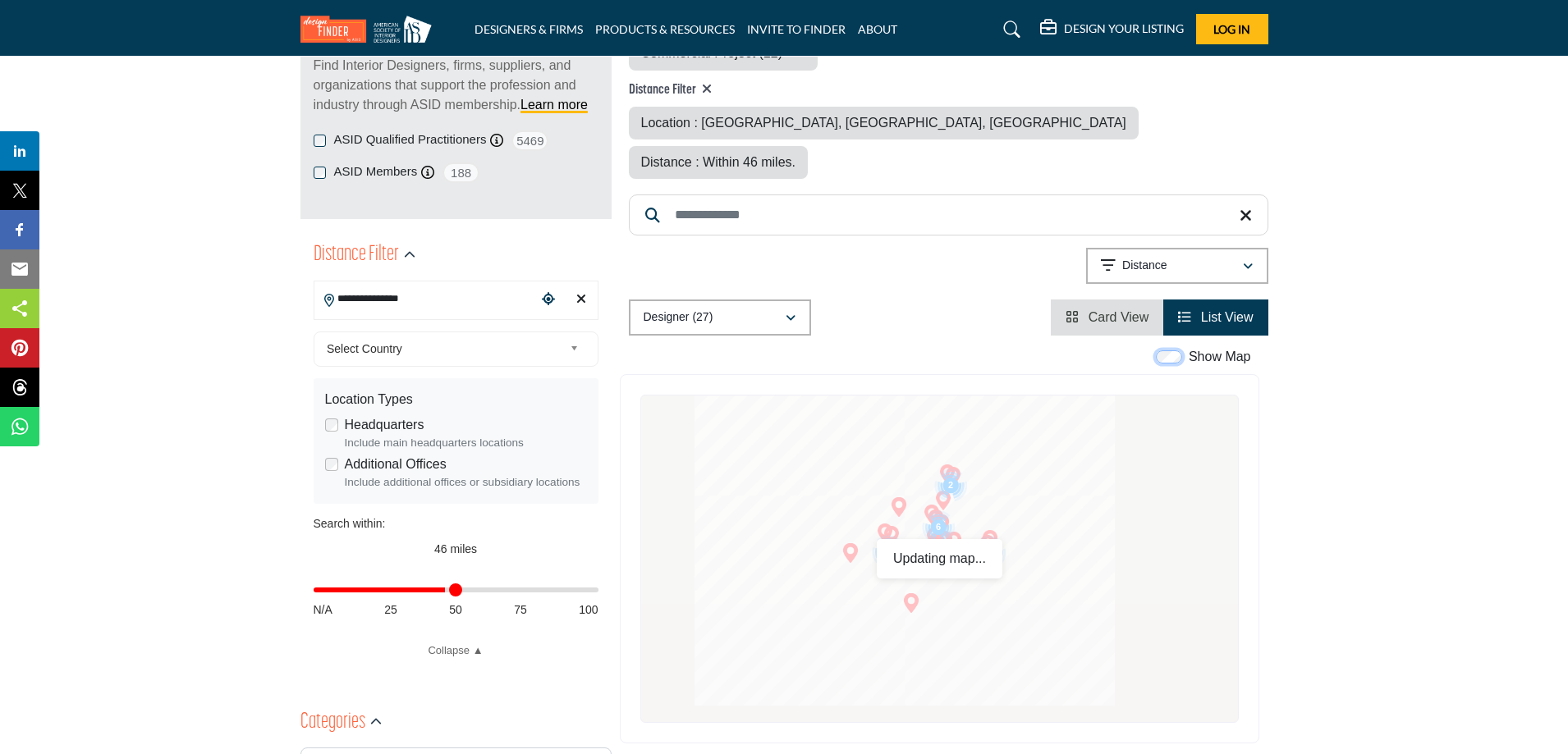
scroll to position [273, 0]
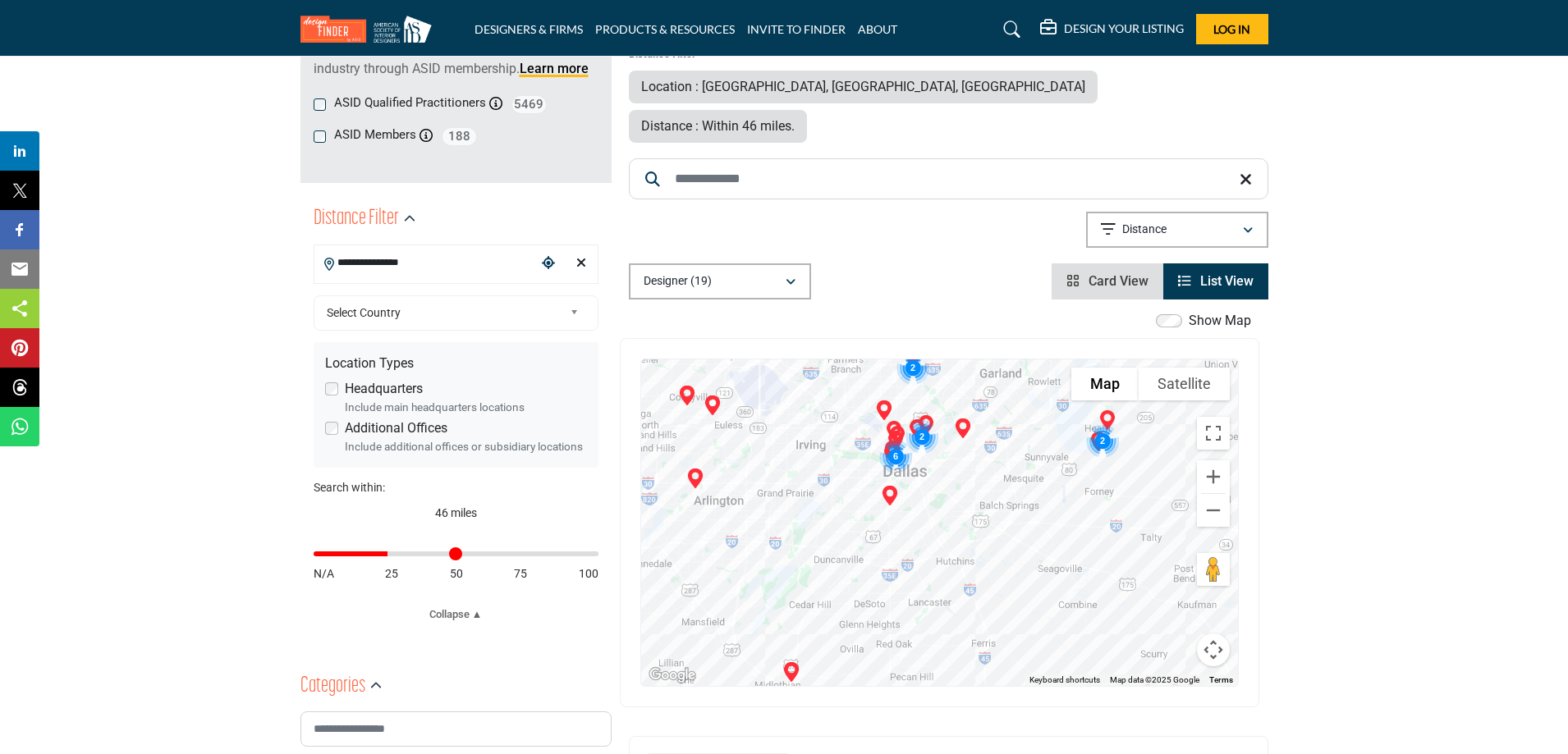
drag, startPoint x: 440, startPoint y: 556, endPoint x: 392, endPoint y: 560, distance: 48.2
click at [392, 556] on input "Distance in miles" at bounding box center [456, 554] width 285 height 3
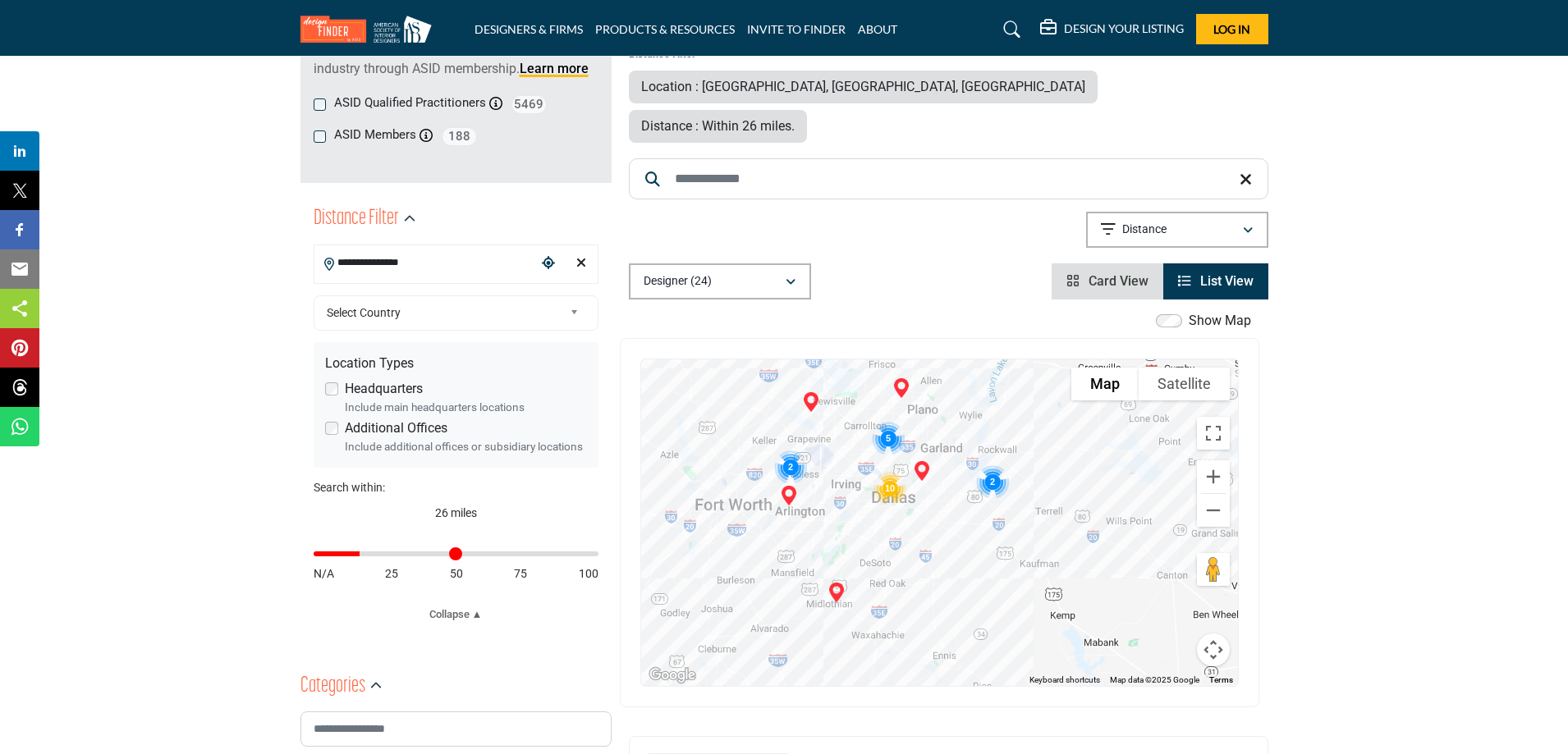
drag, startPoint x: 384, startPoint y: 553, endPoint x: 364, endPoint y: 550, distance: 20.2
click at [364, 552] on input "Distance in miles" at bounding box center [456, 554] width 285 height 3
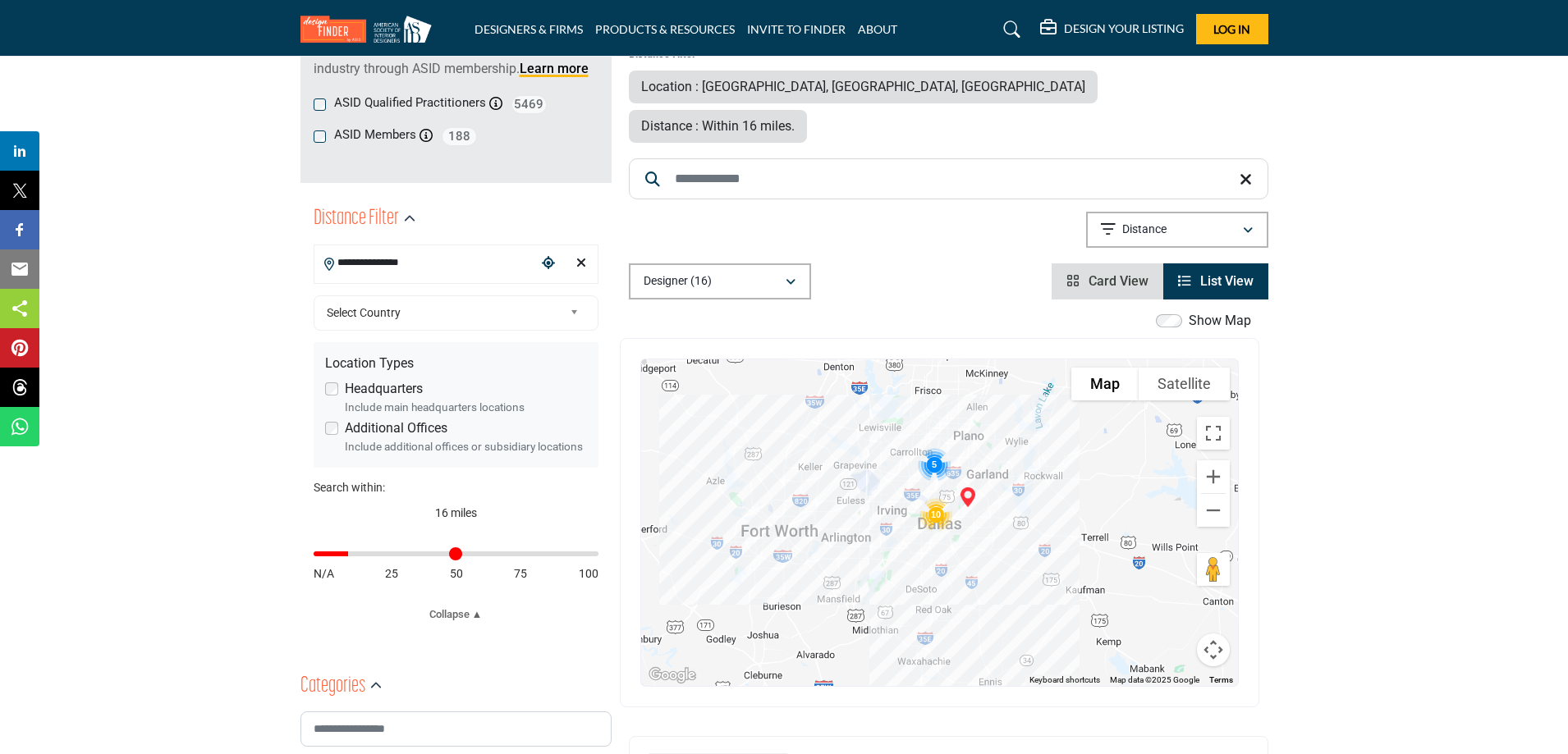
drag, startPoint x: 363, startPoint y: 557, endPoint x: 351, endPoint y: 563, distance: 13.4
click at [351, 556] on input "Distance in miles" at bounding box center [456, 554] width 285 height 3
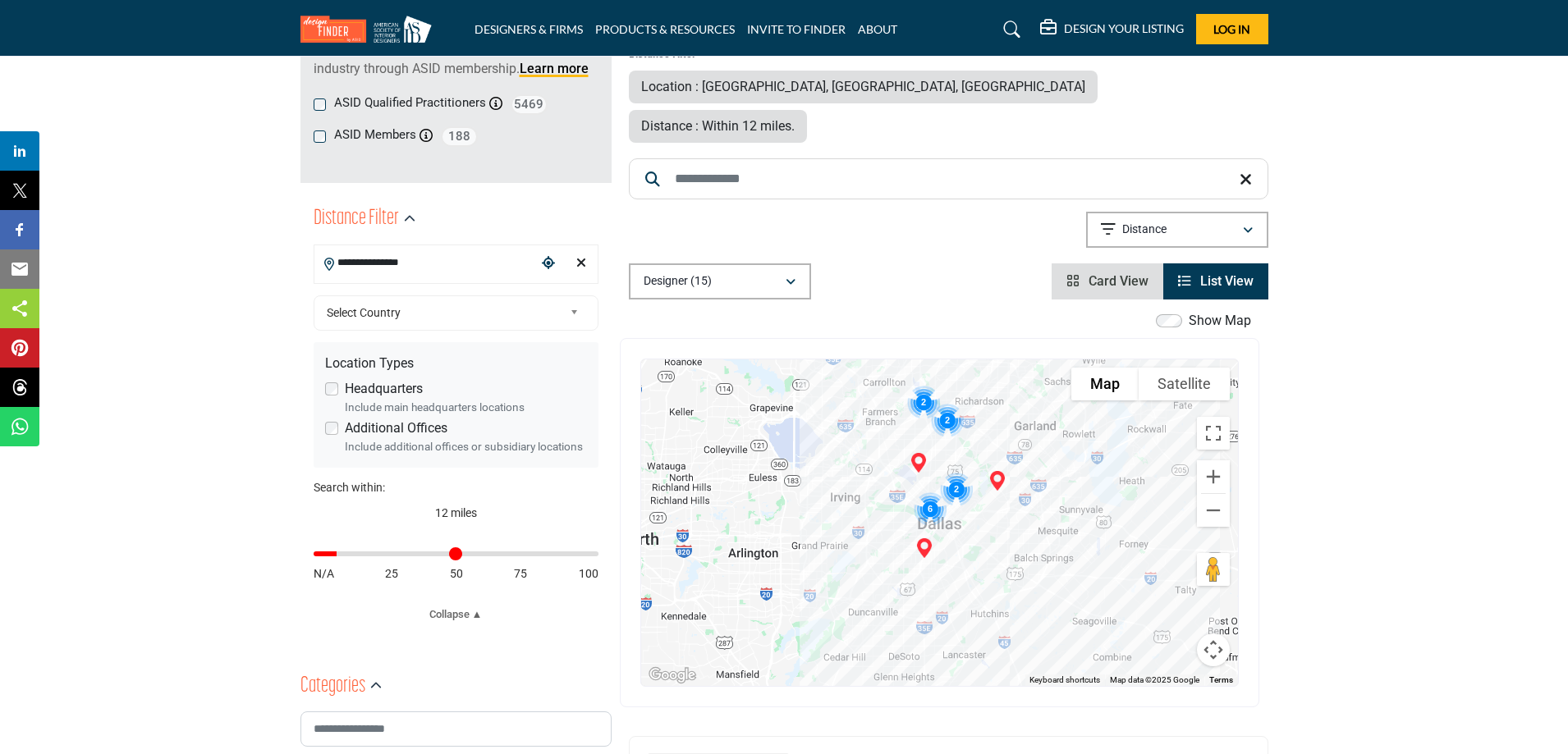
click at [343, 556] on input "Distance in miles" at bounding box center [456, 554] width 285 height 3
type input "**"
click at [348, 556] on input "Distance in miles" at bounding box center [456, 554] width 285 height 3
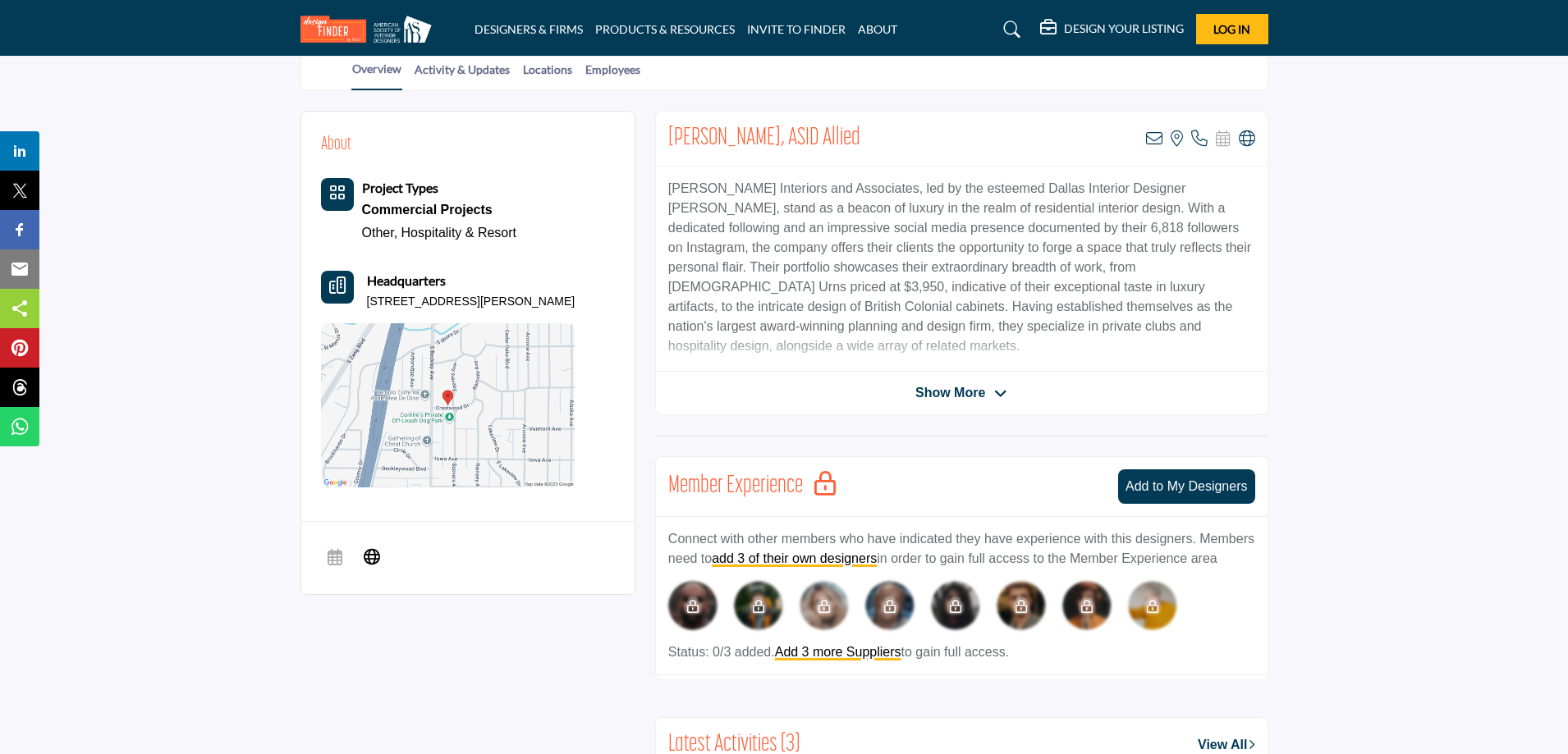
scroll to position [359, 0]
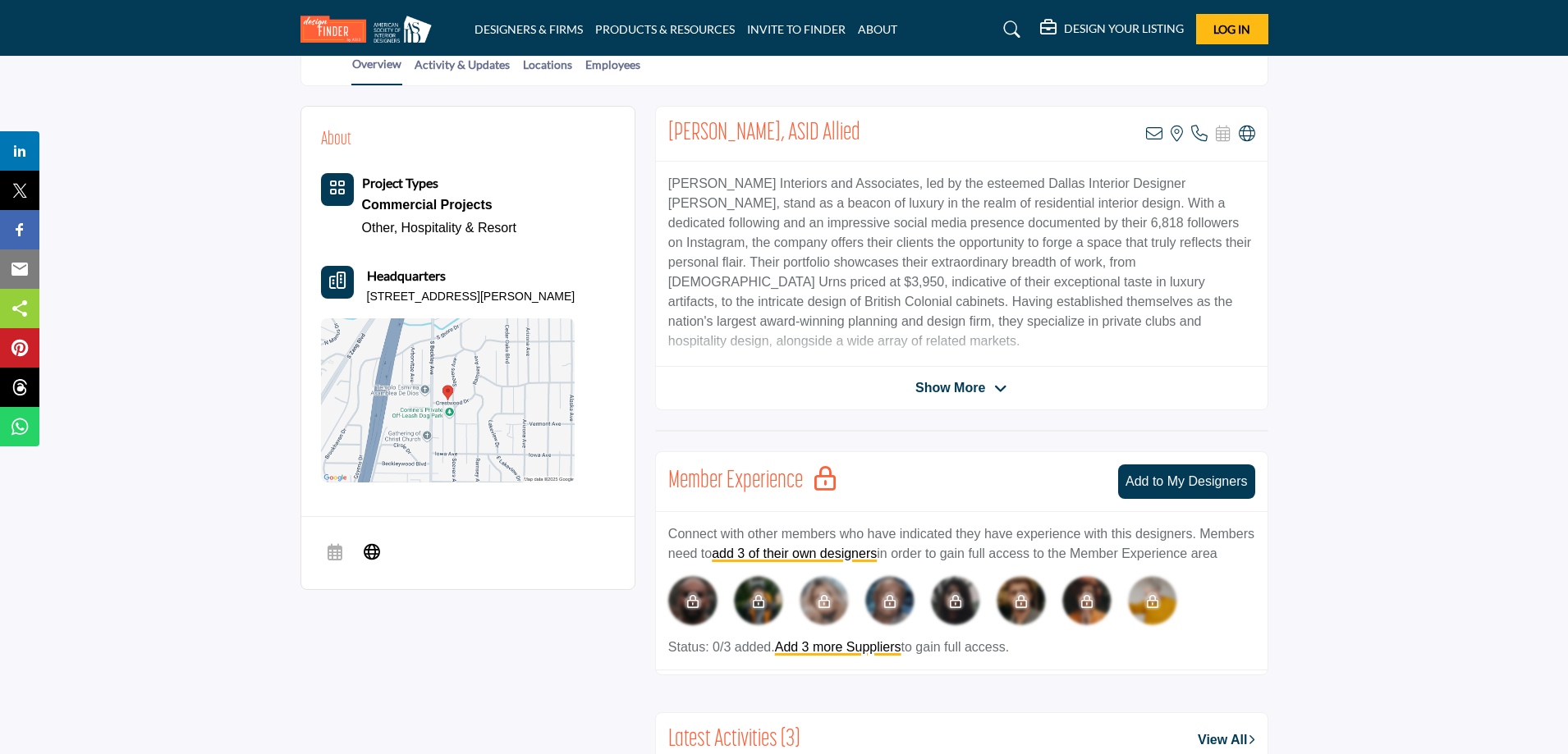
click at [506, 415] on img at bounding box center [448, 401] width 254 height 165
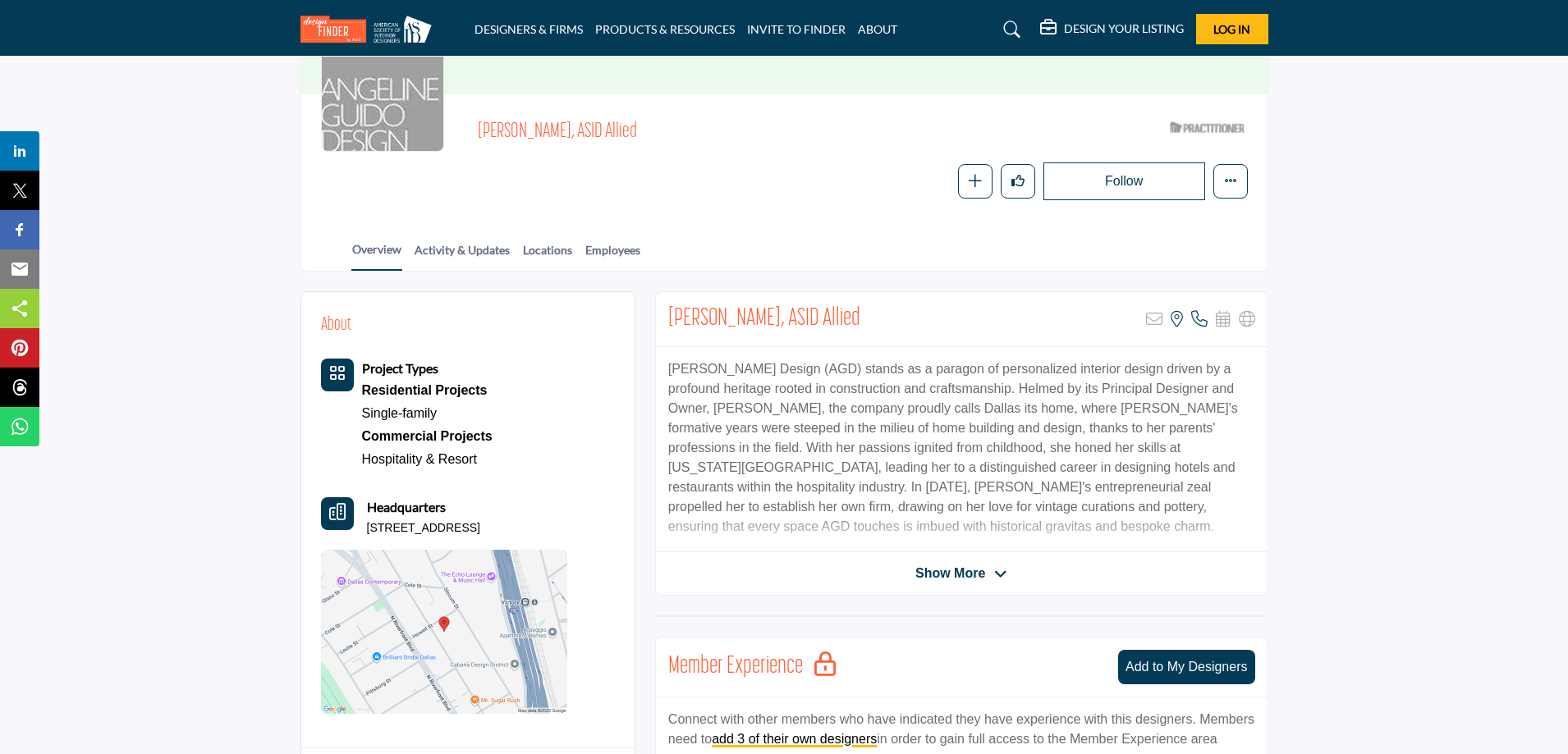
scroll to position [165, 0]
